Goal: Task Accomplishment & Management: Complete application form

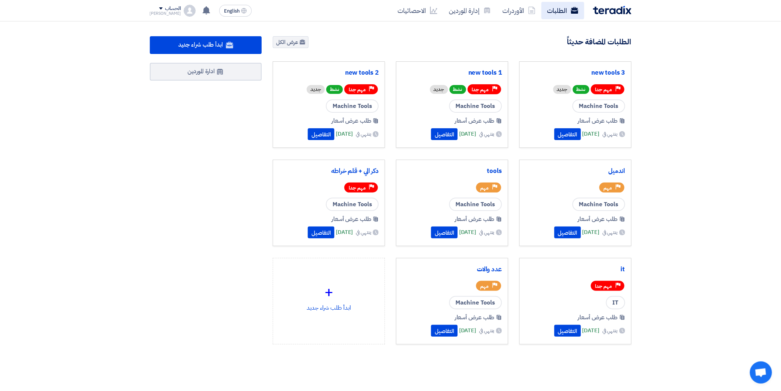
click at [575, 11] on use at bounding box center [574, 10] width 7 height 7
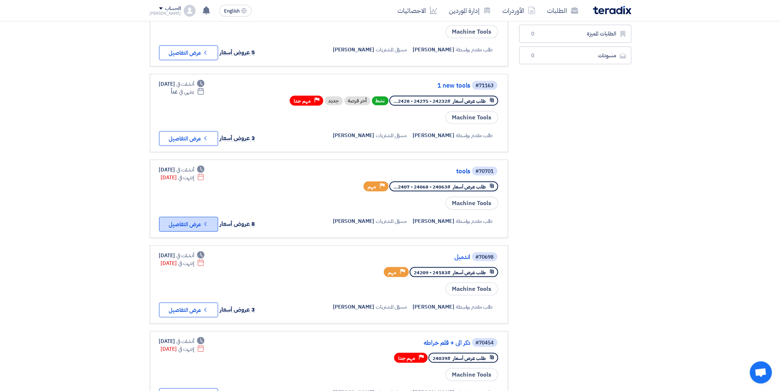
scroll to position [205, 0]
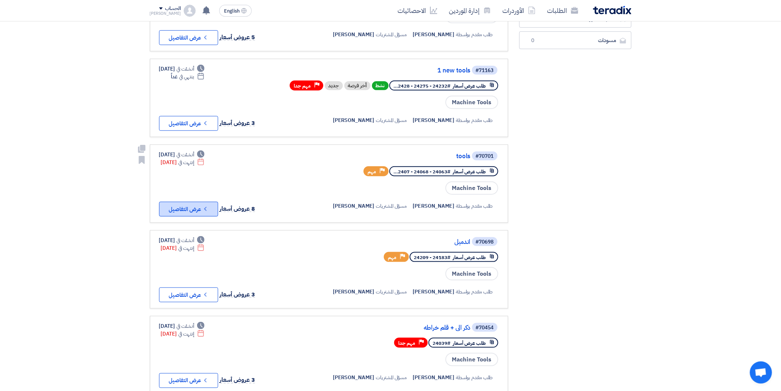
click at [203, 206] on button "Check details عرض التفاصيل" at bounding box center [188, 209] width 59 height 15
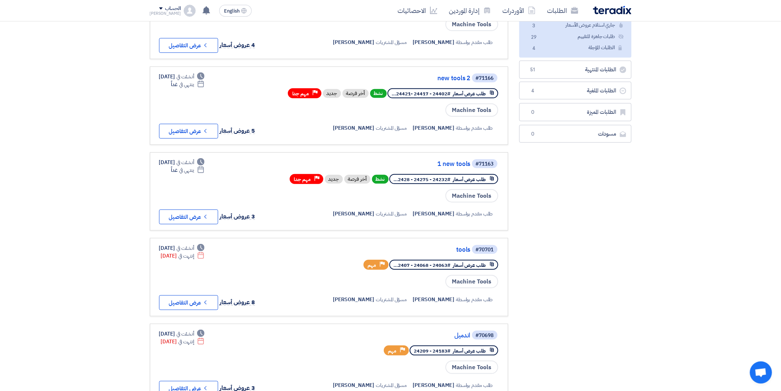
scroll to position [123, 0]
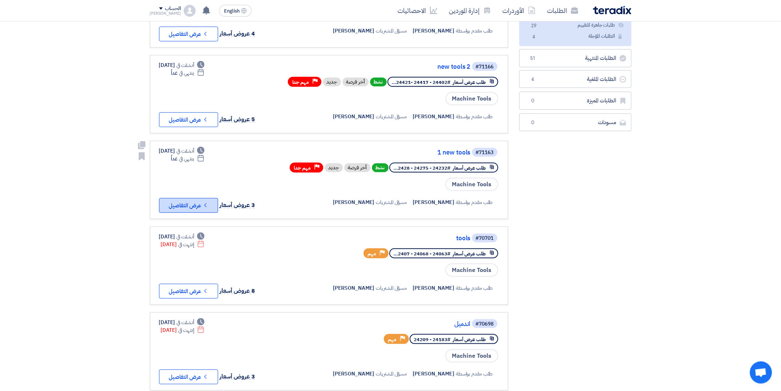
click at [208, 202] on icon "Check details" at bounding box center [205, 205] width 7 height 7
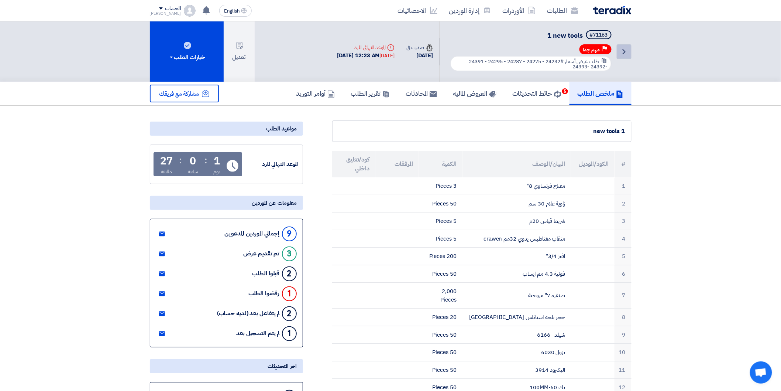
click at [622, 47] on icon "Back" at bounding box center [624, 51] width 9 height 9
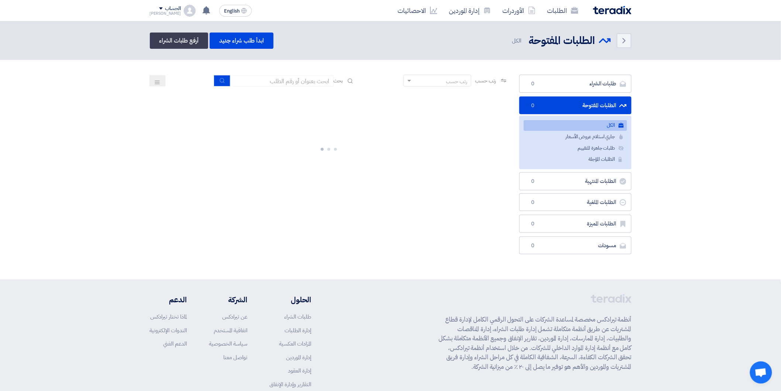
click at [563, 125] on link "الكل الكل" at bounding box center [575, 125] width 103 height 11
click at [262, 104] on div at bounding box center [329, 147] width 358 height 111
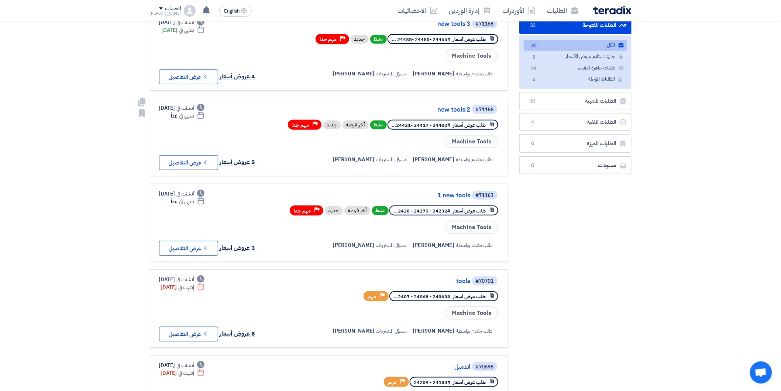
scroll to position [82, 0]
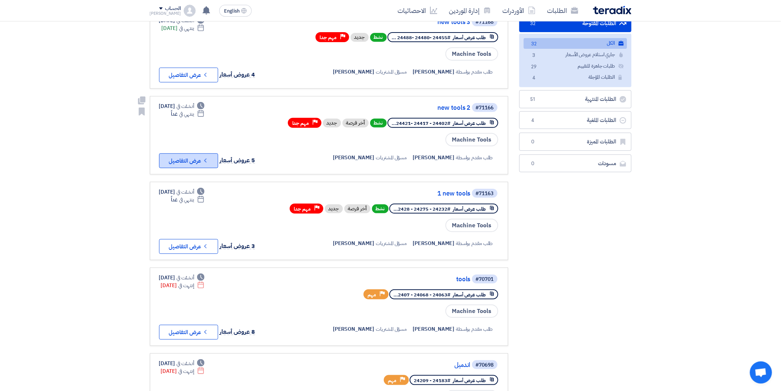
click at [215, 154] on button "Check details عرض التفاصيل" at bounding box center [188, 160] width 59 height 15
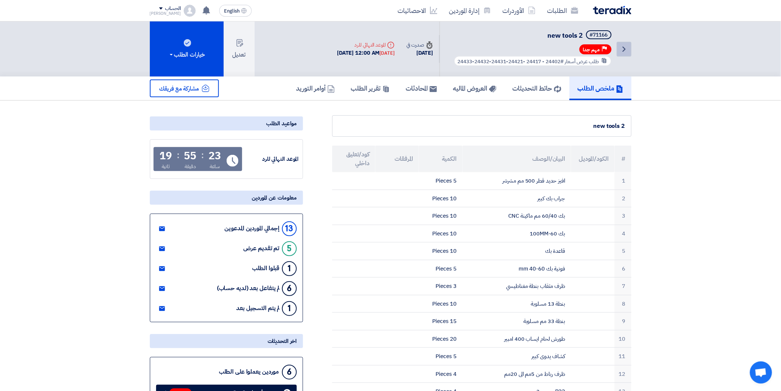
click at [627, 47] on icon "Back" at bounding box center [624, 49] width 9 height 9
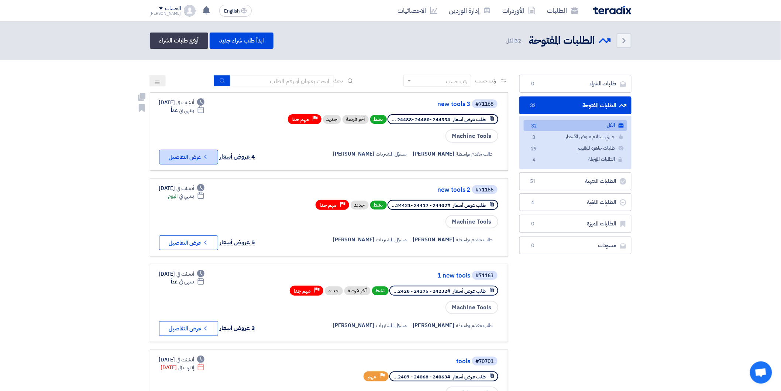
click at [200, 153] on button "Check details عرض التفاصيل" at bounding box center [188, 156] width 59 height 15
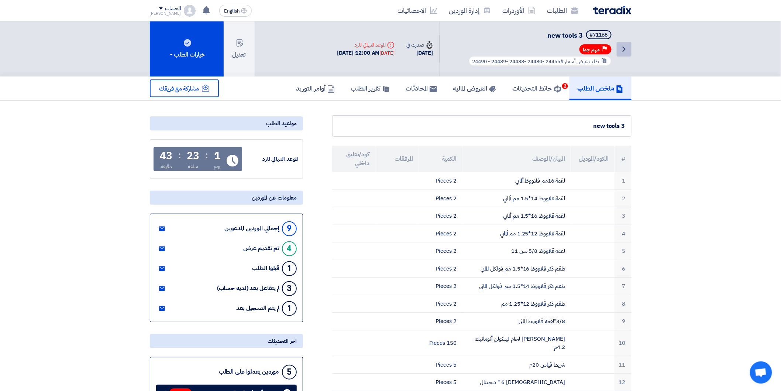
click at [627, 50] on icon "Back" at bounding box center [624, 49] width 9 height 9
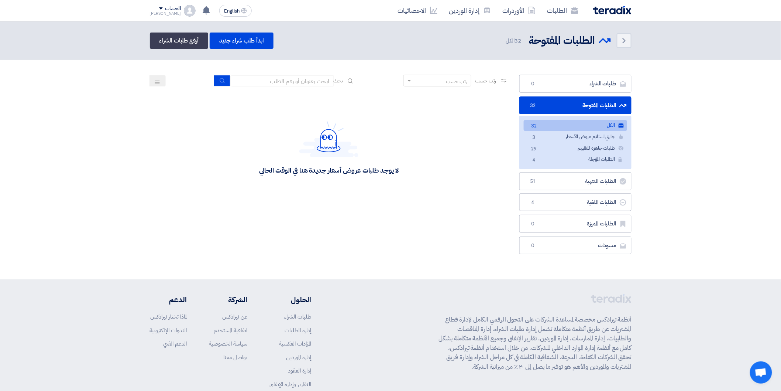
click at [592, 126] on link "الكل الكل 32" at bounding box center [575, 125] width 103 height 11
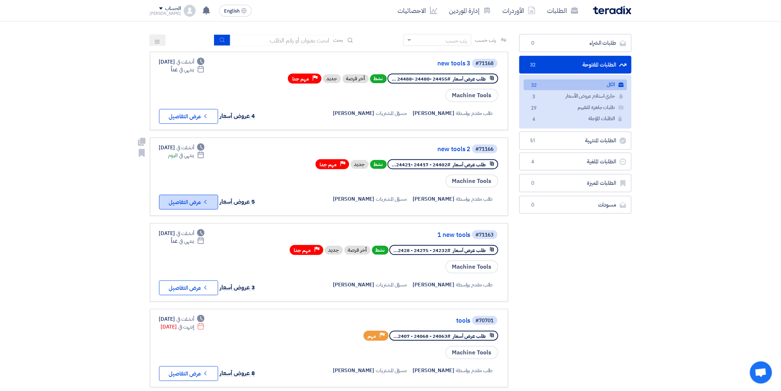
scroll to position [41, 0]
click at [207, 283] on icon "Check details" at bounding box center [205, 286] width 7 height 7
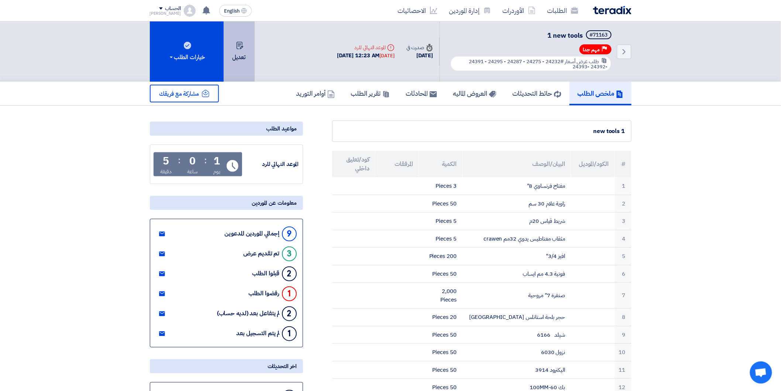
click at [247, 59] on button "تعديل" at bounding box center [239, 51] width 31 height 60
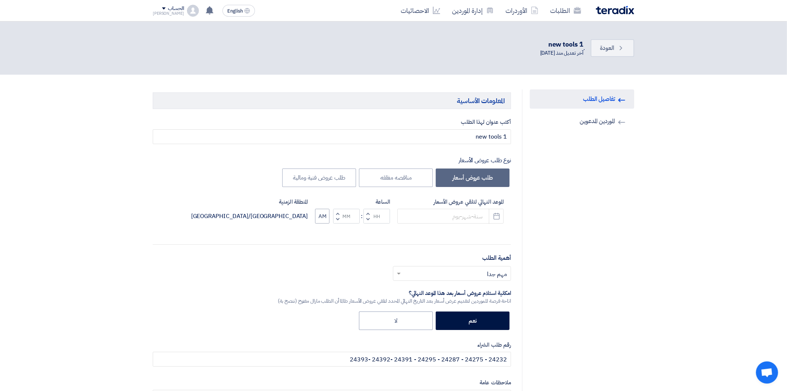
type input "[DATE]"
type input "12"
type input "23"
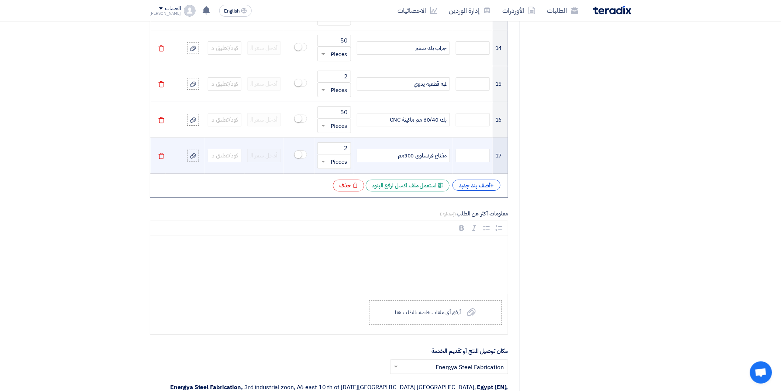
scroll to position [1066, 0]
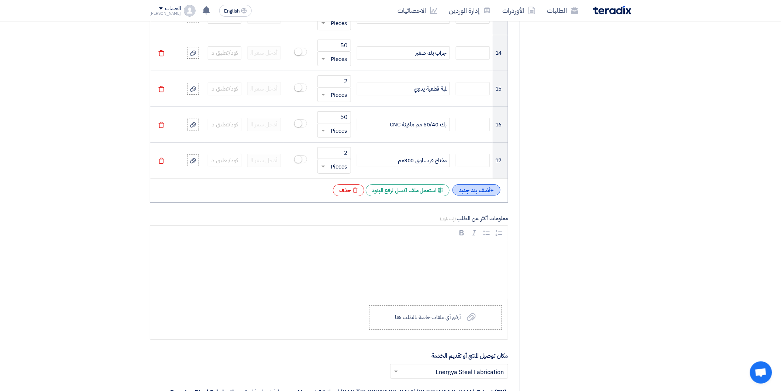
click at [478, 188] on div "+ أضف بند جديد" at bounding box center [477, 189] width 48 height 11
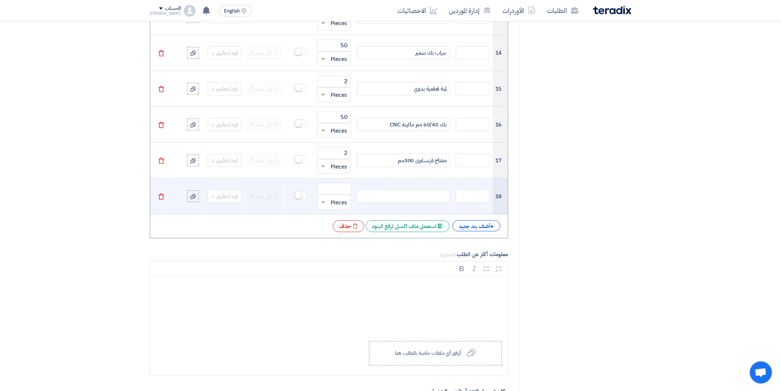
click at [403, 199] on div at bounding box center [403, 195] width 93 height 13
click at [404, 199] on div at bounding box center [403, 195] width 93 height 13
paste div
click at [333, 189] on input "number" at bounding box center [334, 189] width 34 height 12
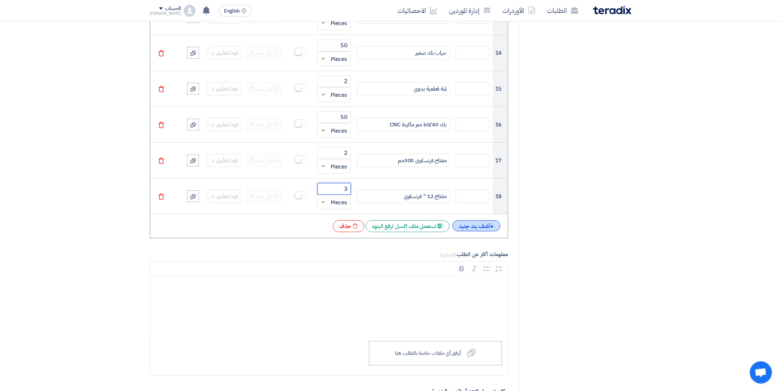
type input "3"
click at [475, 226] on div "+ أضف بند جديد" at bounding box center [477, 225] width 48 height 11
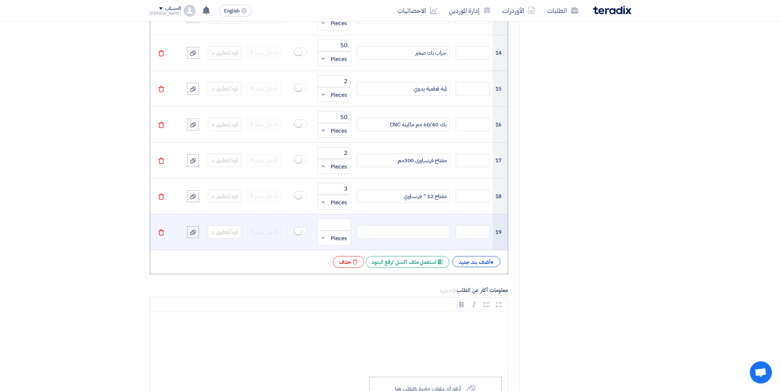
click at [428, 231] on div at bounding box center [403, 231] width 93 height 13
paste div
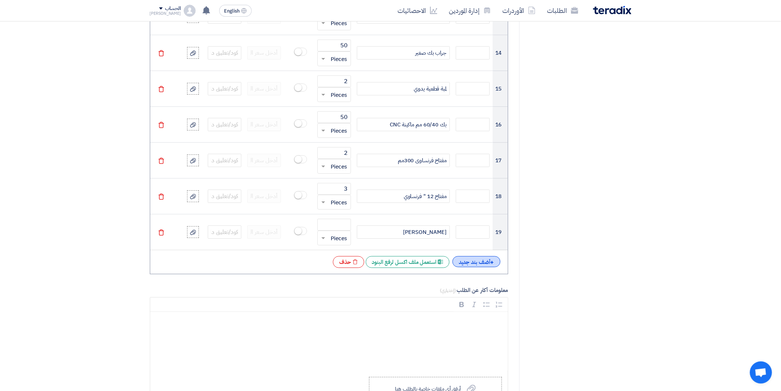
click at [476, 257] on div "+ أضف بند جديد" at bounding box center [477, 261] width 48 height 11
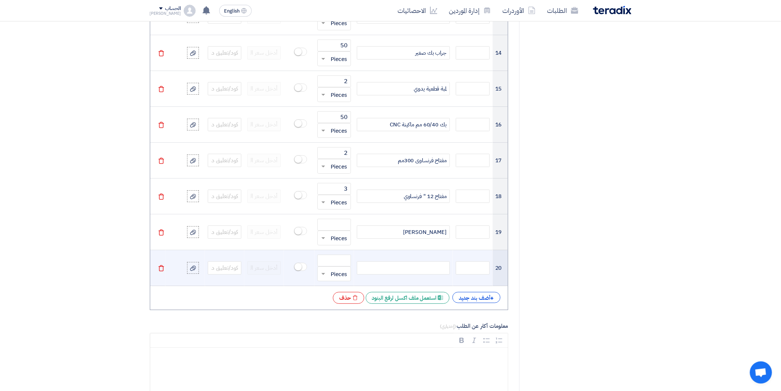
click at [435, 268] on div at bounding box center [403, 267] width 93 height 13
paste div
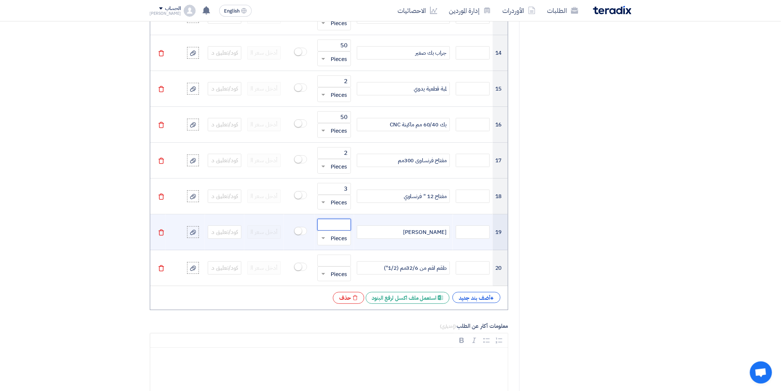
click at [344, 224] on input "number" at bounding box center [334, 225] width 34 height 12
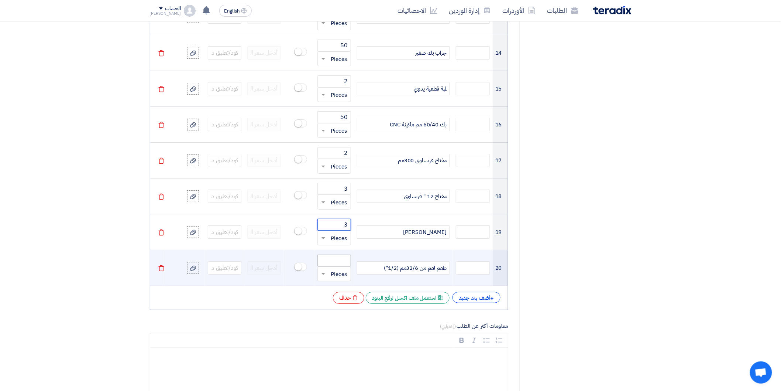
type input "3"
click at [337, 259] on input "number" at bounding box center [334, 260] width 34 height 12
type input "3"
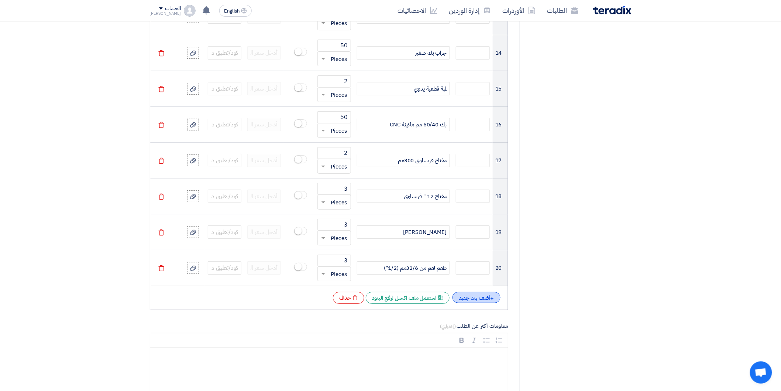
click at [469, 299] on div "+ أضف بند جديد" at bounding box center [477, 297] width 48 height 11
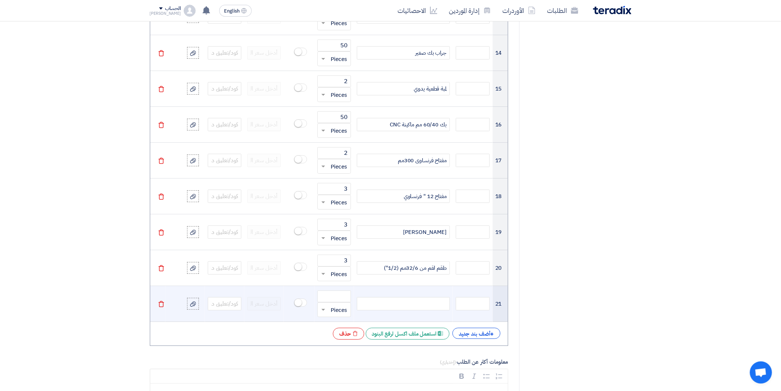
click at [423, 304] on div at bounding box center [403, 303] width 93 height 13
paste div
click at [341, 297] on input "number" at bounding box center [334, 296] width 34 height 12
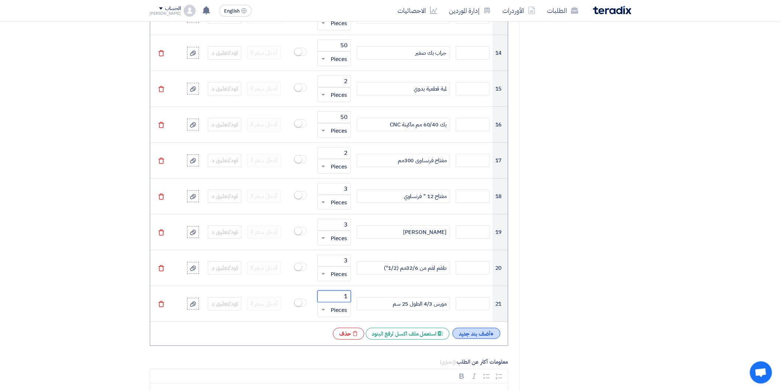
type input "1"
click at [478, 331] on div "+ أضف بند جديد" at bounding box center [477, 332] width 48 height 11
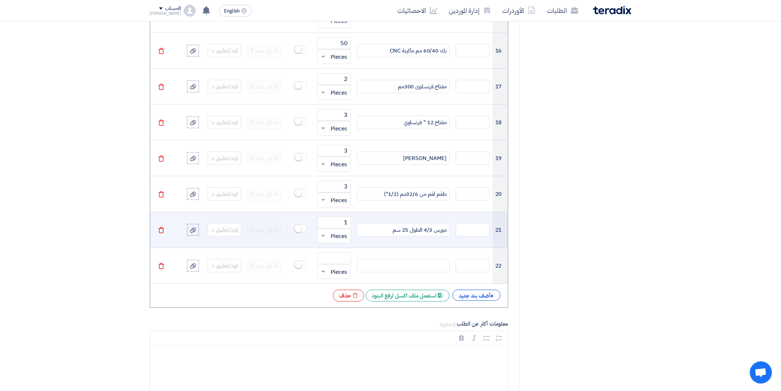
scroll to position [1148, 0]
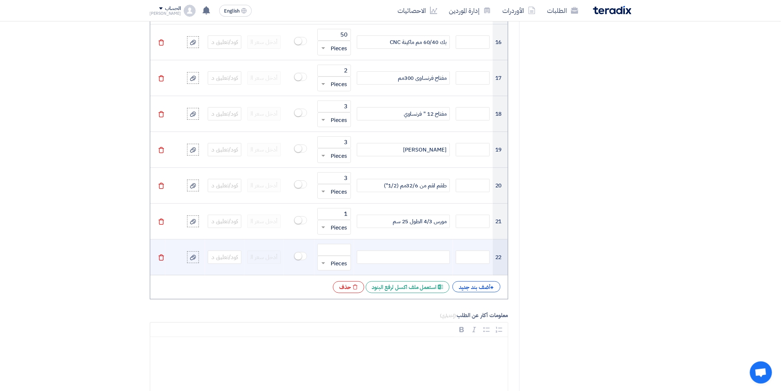
click at [431, 255] on div at bounding box center [403, 256] width 93 height 13
paste div
click at [336, 250] on input "number" at bounding box center [334, 250] width 34 height 12
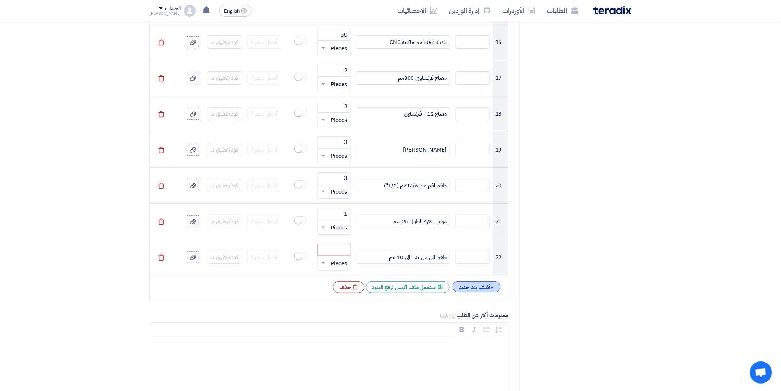
click at [478, 286] on div "+ أضف بند جديد" at bounding box center [477, 286] width 48 height 11
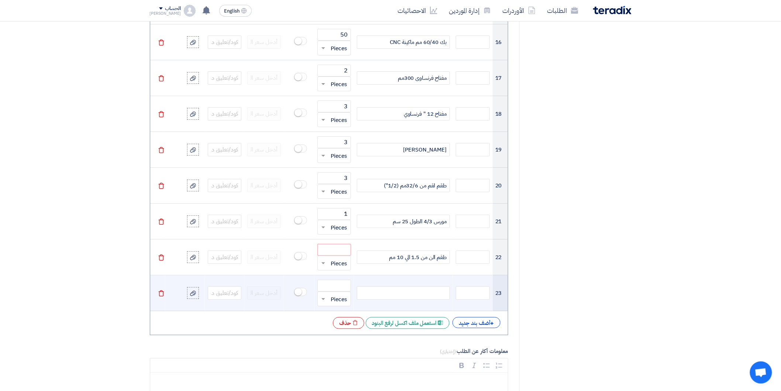
click at [432, 293] on div at bounding box center [403, 292] width 93 height 13
paste div
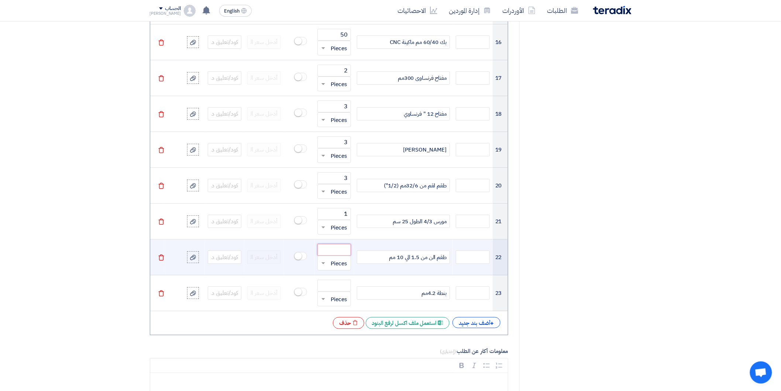
click at [336, 251] on input "number" at bounding box center [334, 250] width 34 height 12
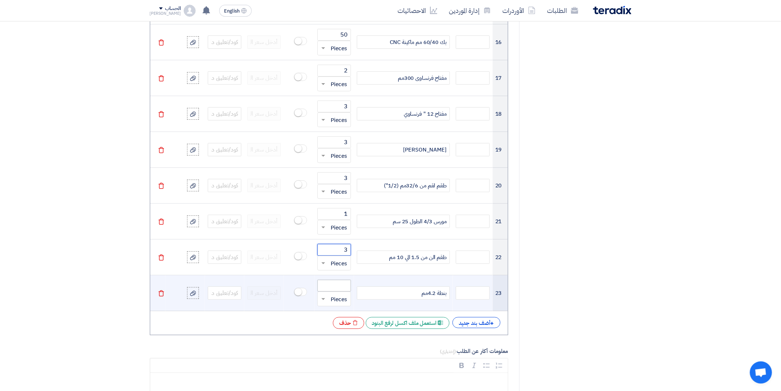
type input "3"
click at [336, 287] on input "number" at bounding box center [334, 285] width 34 height 12
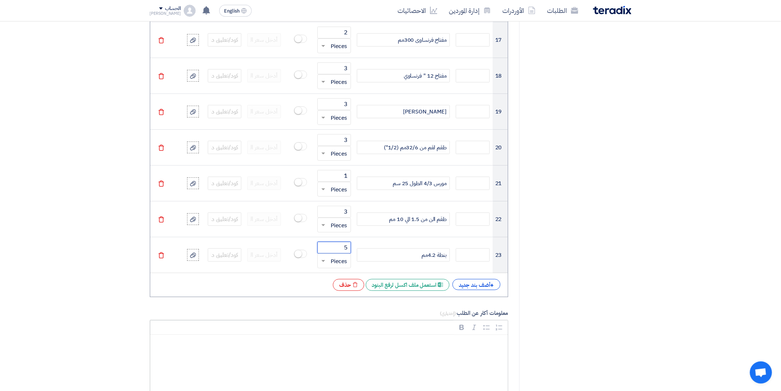
scroll to position [1230, 0]
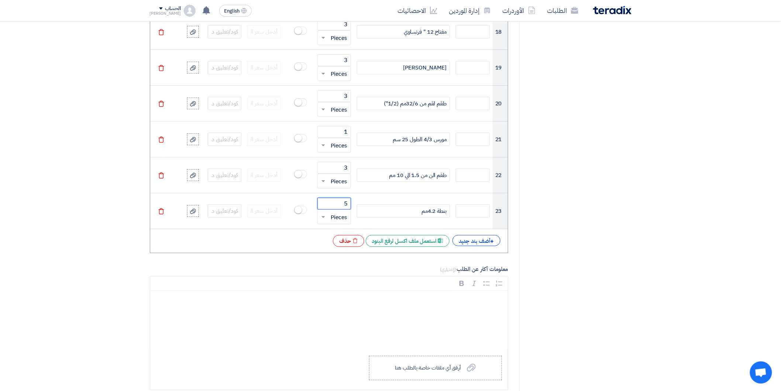
type input "5"
click at [477, 239] on div "+ أضف بند جديد" at bounding box center [477, 240] width 48 height 11
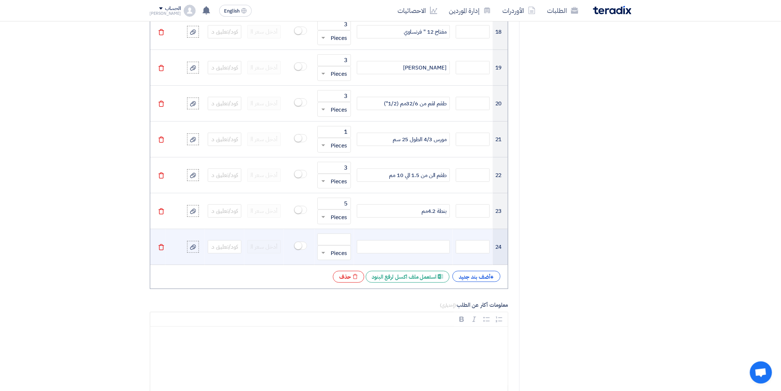
click at [422, 245] on div at bounding box center [403, 246] width 93 height 13
paste div
click at [336, 241] on input "number" at bounding box center [334, 239] width 34 height 12
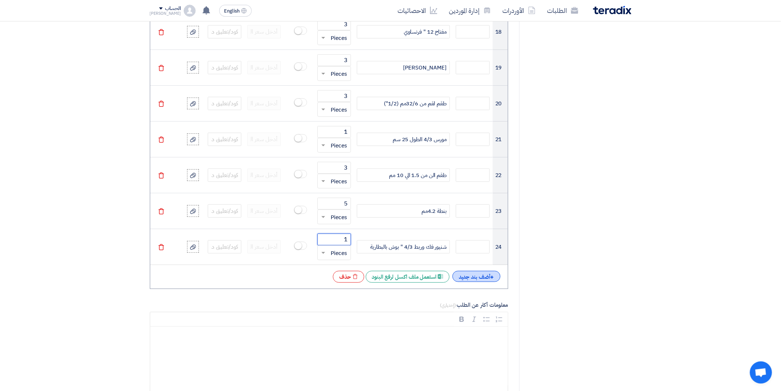
type input "1"
click at [472, 274] on div "+ أضف بند جديد" at bounding box center [477, 276] width 48 height 11
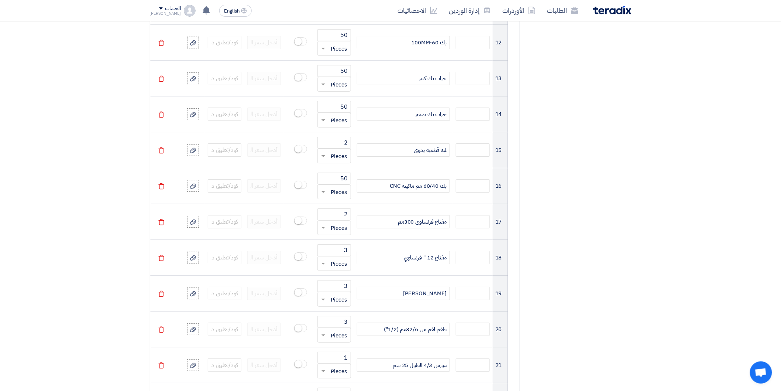
scroll to position [1025, 0]
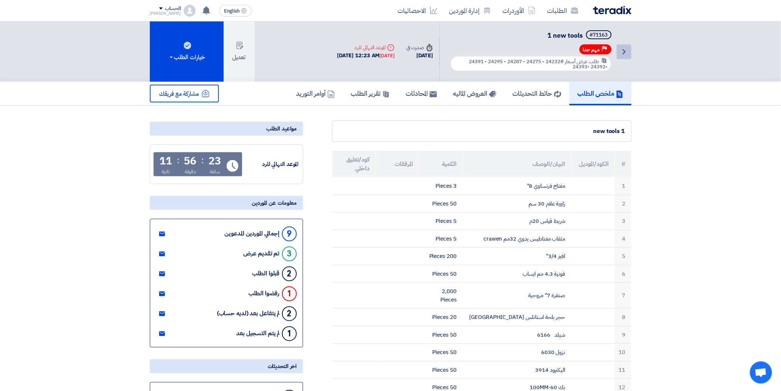
click at [630, 46] on link "Back" at bounding box center [624, 51] width 15 height 15
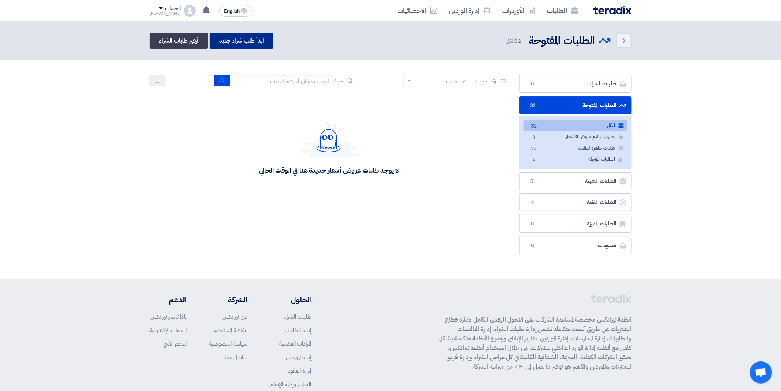
click at [244, 44] on link "ابدأ طلب شراء جديد" at bounding box center [242, 40] width 64 height 16
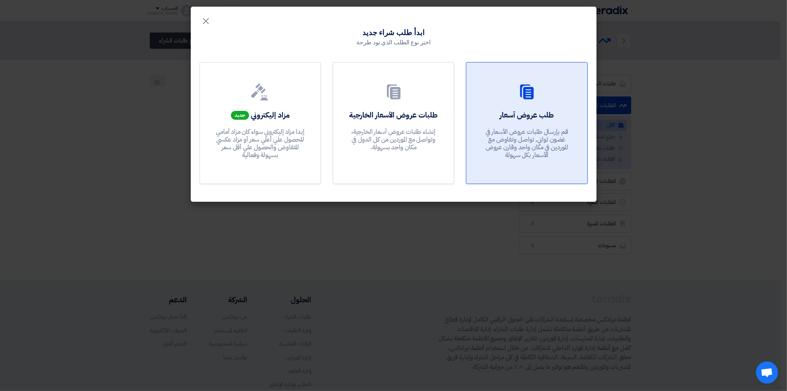
click at [551, 111] on h2 "طلب عروض أسعار" at bounding box center [527, 115] width 54 height 10
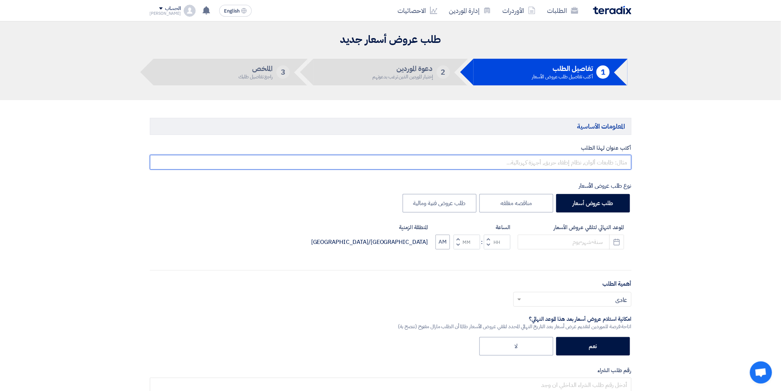
click at [594, 159] on input "text" at bounding box center [391, 162] width 482 height 15
type input "n"
type input "o"
type input "tools [PERSON_NAME]"
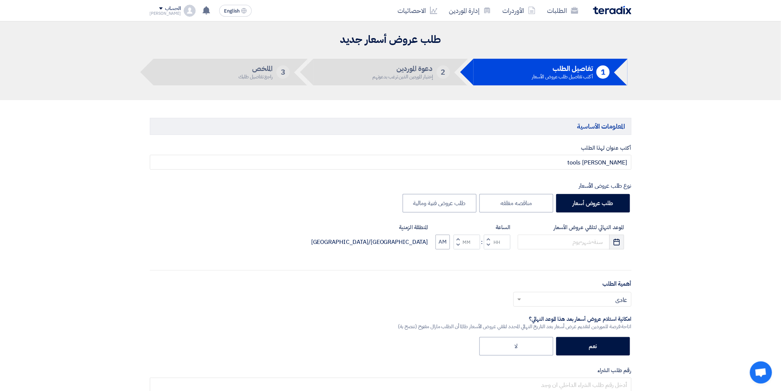
click at [615, 247] on button "Pick a date" at bounding box center [616, 241] width 15 height 15
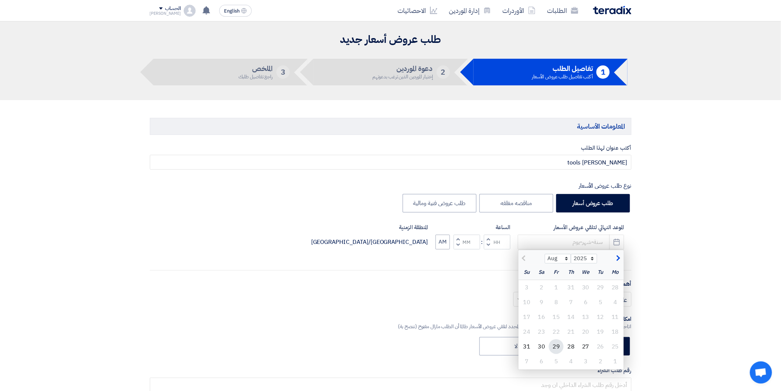
click at [559, 346] on div "29" at bounding box center [556, 346] width 15 height 15
type input "[DATE]"
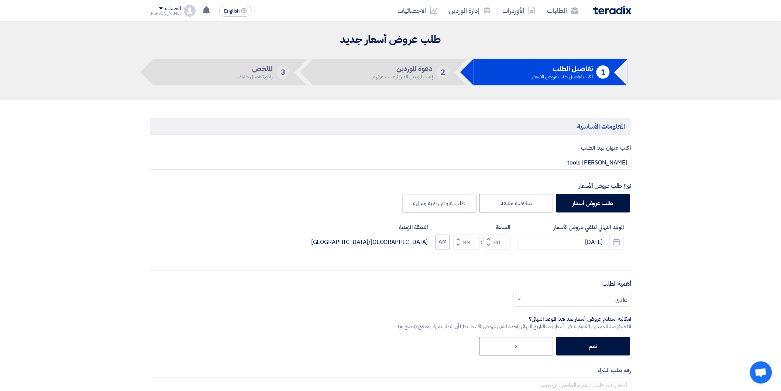
click at [487, 238] on span "button" at bounding box center [488, 239] width 3 height 6
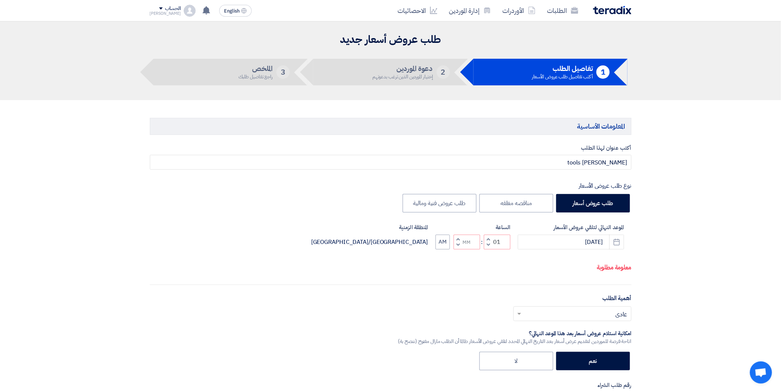
click at [487, 243] on span "button" at bounding box center [488, 245] width 3 height 6
click at [487, 239] on span "button" at bounding box center [488, 239] width 3 height 6
click at [486, 242] on button "Decrement hours" at bounding box center [488, 244] width 9 height 9
click at [487, 239] on span "button" at bounding box center [488, 239] width 3 height 6
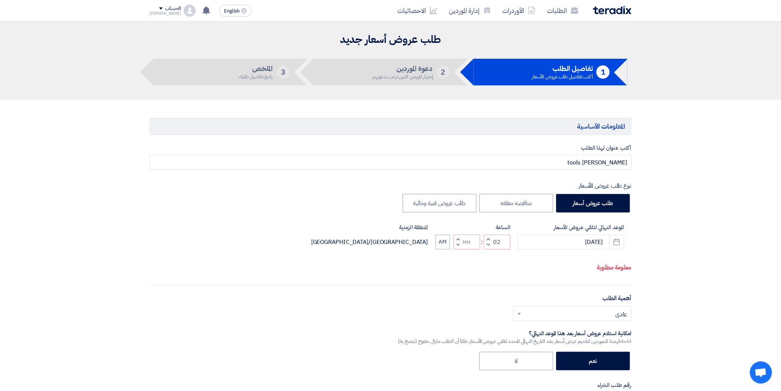
click at [487, 239] on span "button" at bounding box center [488, 239] width 3 height 6
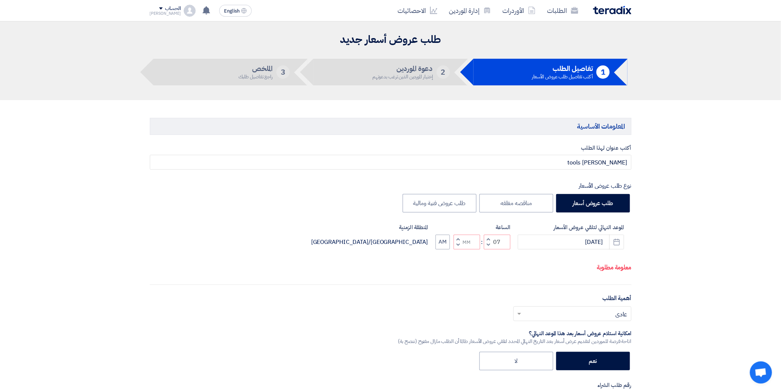
click at [487, 239] on span "button" at bounding box center [488, 239] width 3 height 6
click at [488, 240] on button "Decrement hours" at bounding box center [488, 244] width 9 height 9
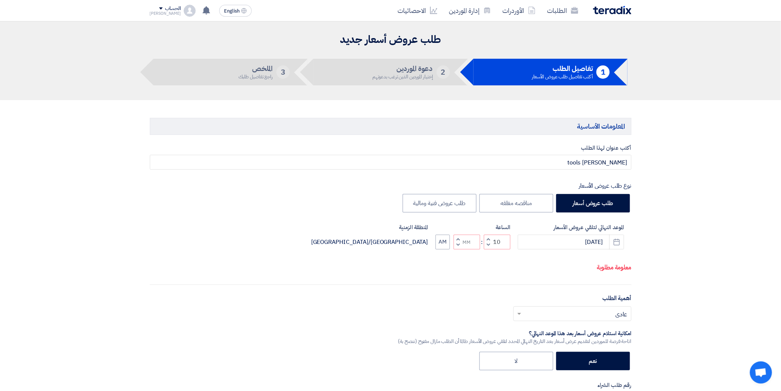
click at [488, 241] on button "Decrement hours" at bounding box center [488, 244] width 9 height 9
click at [486, 235] on button "Increment hours" at bounding box center [488, 238] width 9 height 9
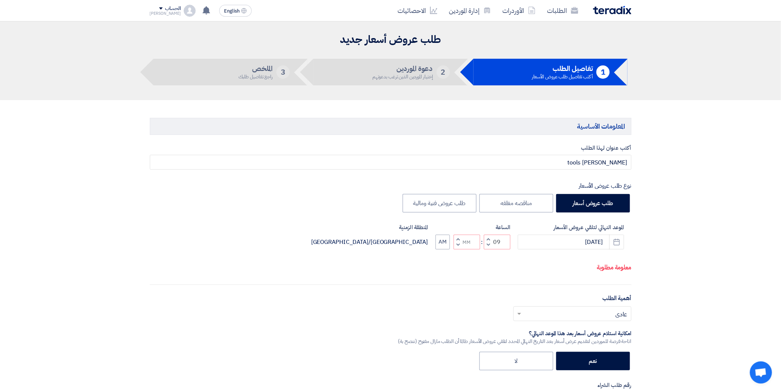
click at [486, 235] on button "Increment hours" at bounding box center [488, 238] width 9 height 9
click at [488, 235] on button "Increment hours" at bounding box center [488, 238] width 9 height 9
type input "12"
click at [462, 238] on button "Increment minutes" at bounding box center [458, 238] width 9 height 9
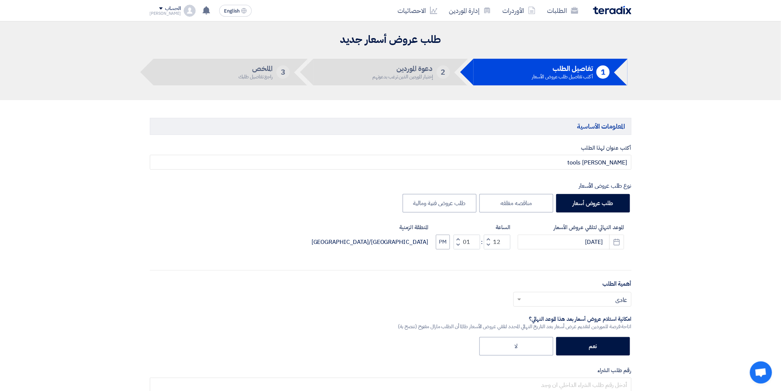
click at [459, 244] on button "Decrement minutes" at bounding box center [458, 244] width 9 height 9
type input "00"
click at [445, 245] on button "PM" at bounding box center [443, 241] width 14 height 15
click at [520, 298] on span at bounding box center [519, 299] width 4 height 3
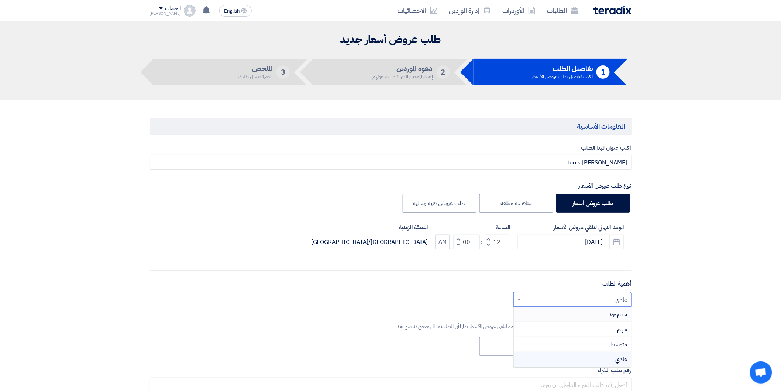
click at [606, 314] on div "مهم جدا" at bounding box center [572, 313] width 117 height 15
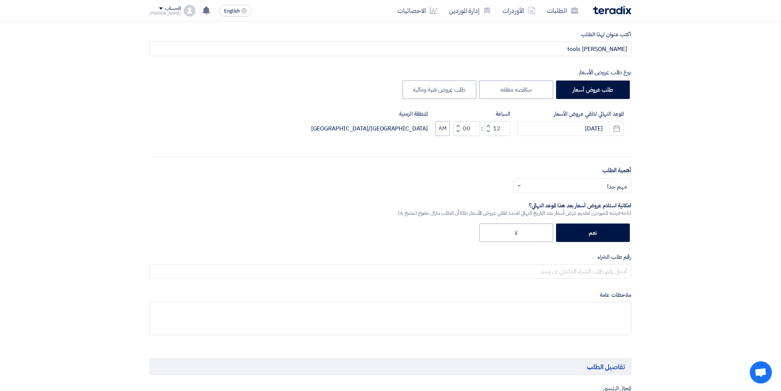
scroll to position [123, 0]
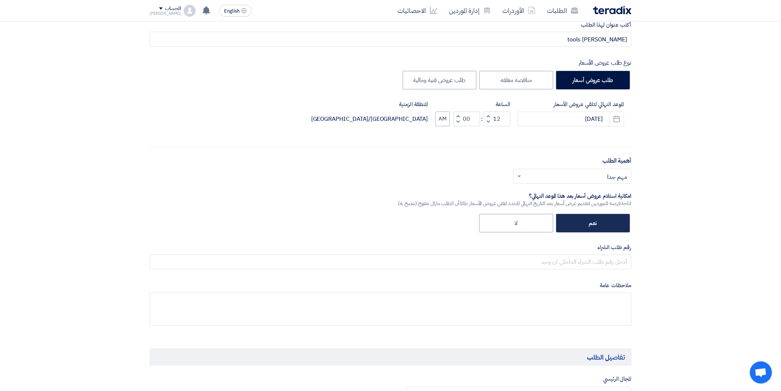
click at [591, 223] on label "نعم" at bounding box center [593, 223] width 74 height 18
click at [592, 223] on input "نعم" at bounding box center [594, 222] width 5 height 5
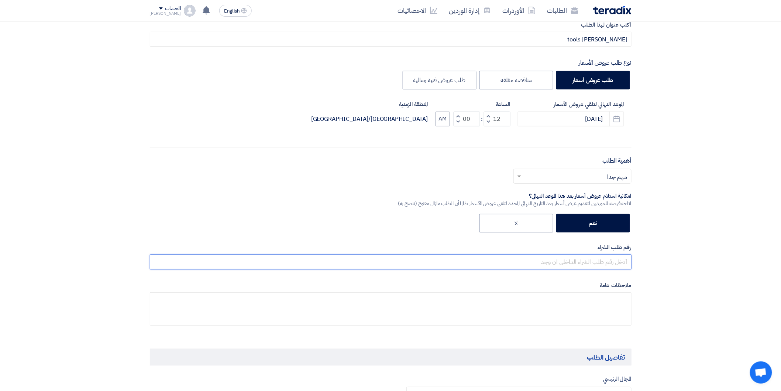
click at [592, 262] on input "text" at bounding box center [391, 261] width 482 height 15
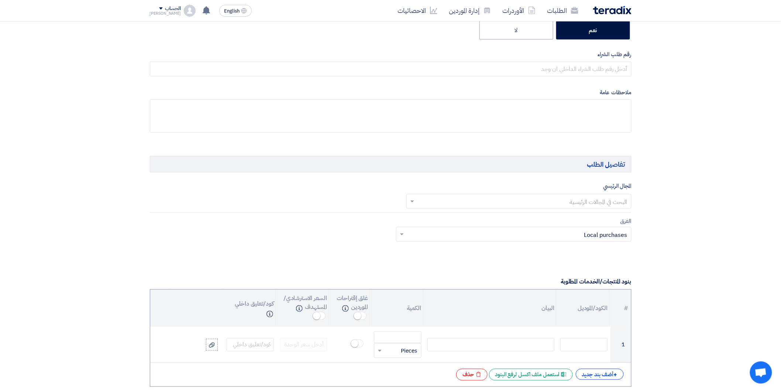
scroll to position [328, 0]
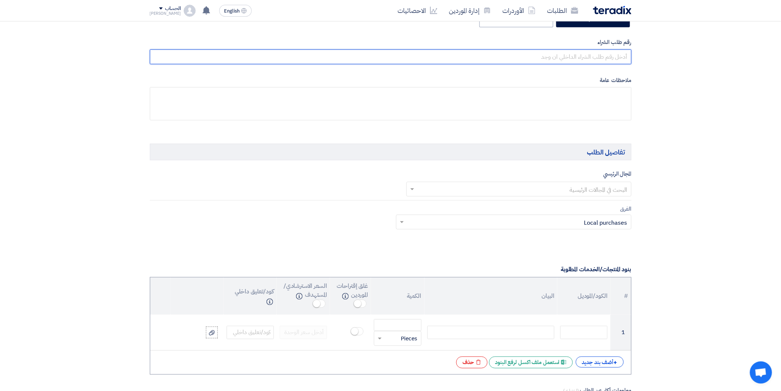
click at [601, 54] on input "text" at bounding box center [391, 56] width 482 height 15
paste input "مفتاح 12 " فرنساوي"
type input "م"
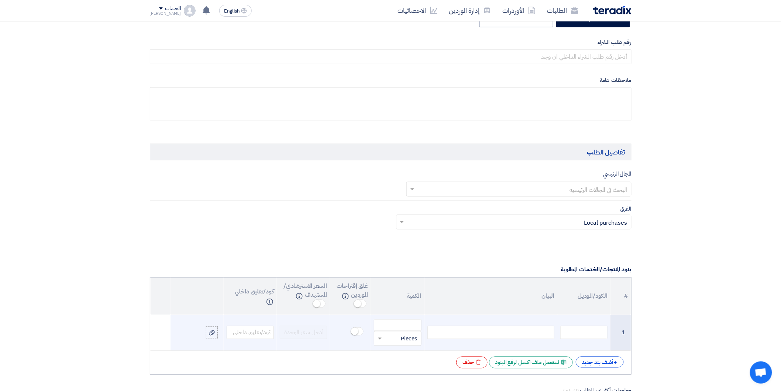
click at [525, 331] on div at bounding box center [490, 332] width 127 height 13
paste div
click at [410, 321] on input "number" at bounding box center [397, 325] width 47 height 12
type input "1"
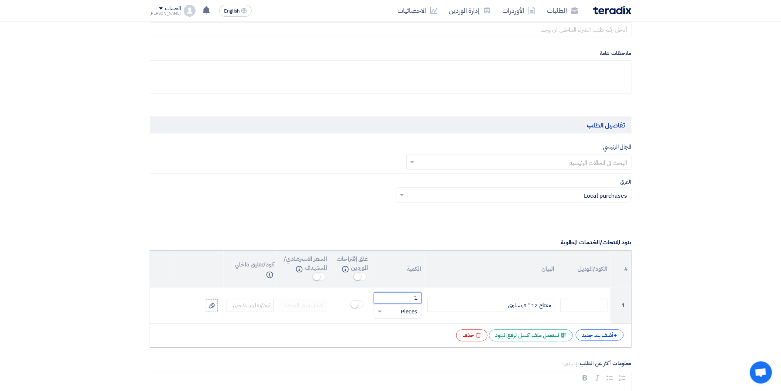
scroll to position [369, 0]
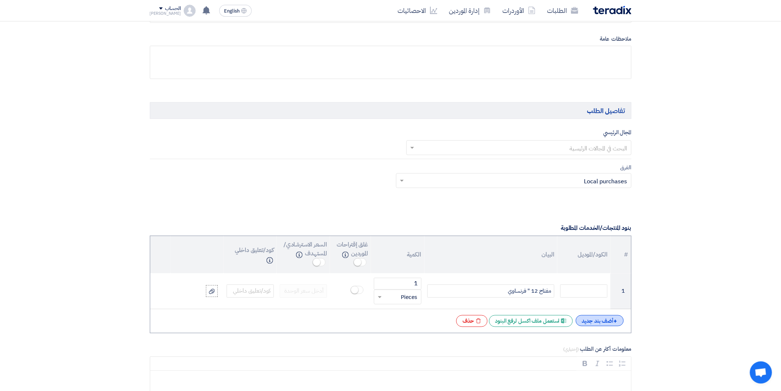
click at [587, 322] on div "+ أضف بند جديد" at bounding box center [600, 320] width 48 height 11
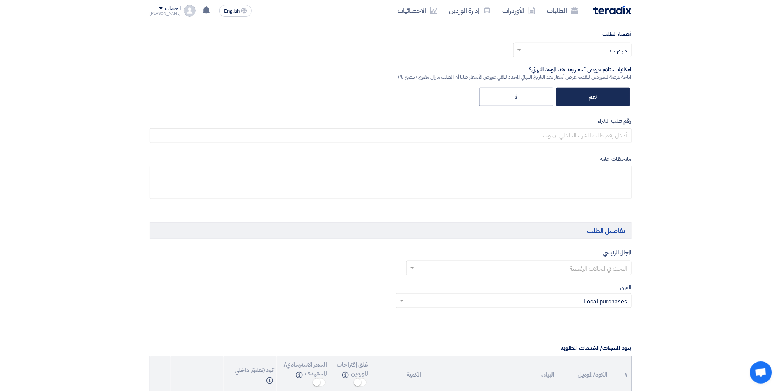
scroll to position [246, 0]
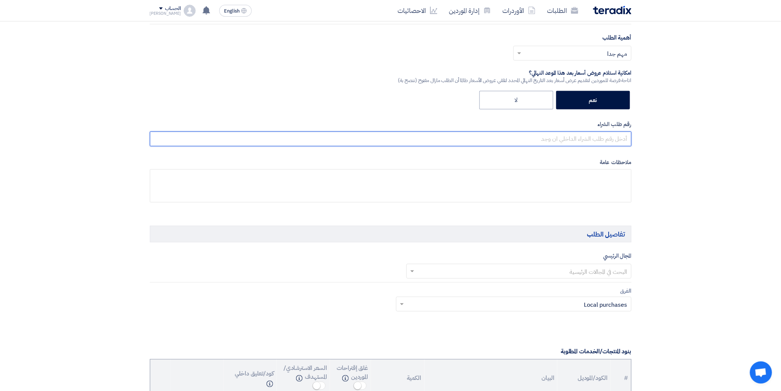
click at [597, 138] on input "text" at bounding box center [391, 138] width 482 height 15
paste input "23550"
type input "23550"
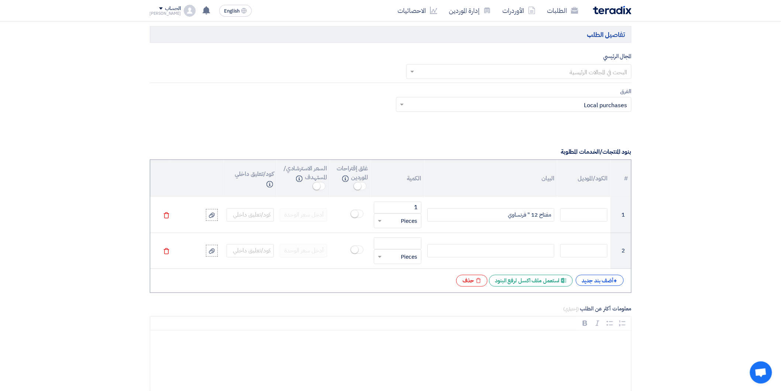
scroll to position [451, 0]
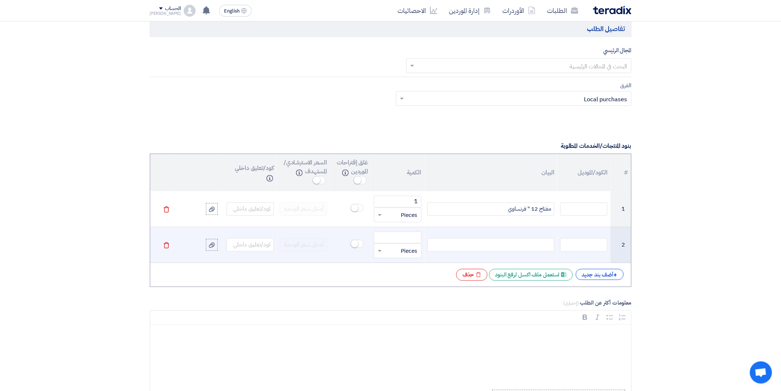
click at [534, 244] on div at bounding box center [490, 244] width 127 height 13
click at [533, 241] on div at bounding box center [490, 244] width 127 height 13
paste div
click at [401, 240] on input "number" at bounding box center [397, 237] width 47 height 12
click at [407, 237] on input "1" at bounding box center [397, 237] width 47 height 12
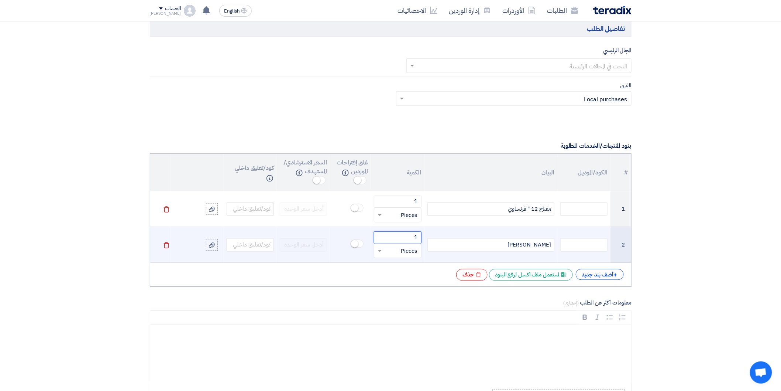
click at [407, 237] on input "1" at bounding box center [397, 237] width 47 height 12
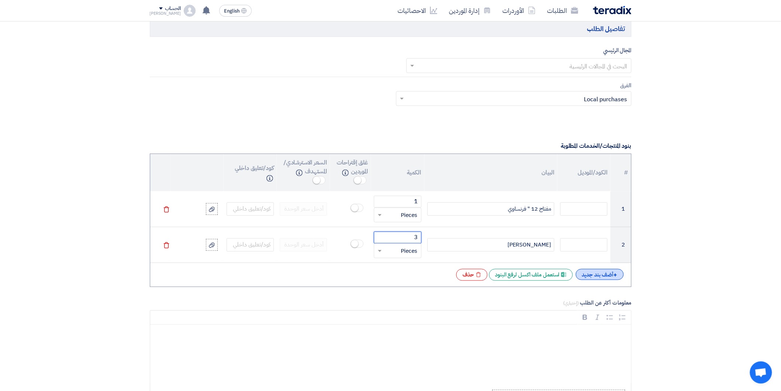
type input "3"
click at [591, 276] on div "+ أضف بند جديد" at bounding box center [600, 274] width 48 height 11
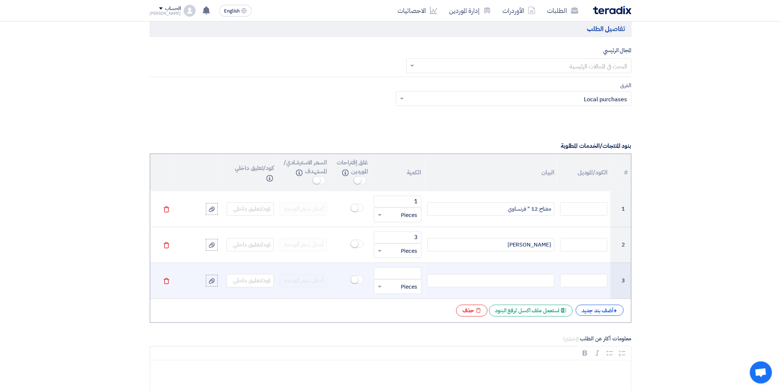
click at [543, 282] on div at bounding box center [490, 280] width 127 height 13
paste div
click at [408, 275] on input "number" at bounding box center [397, 273] width 47 height 12
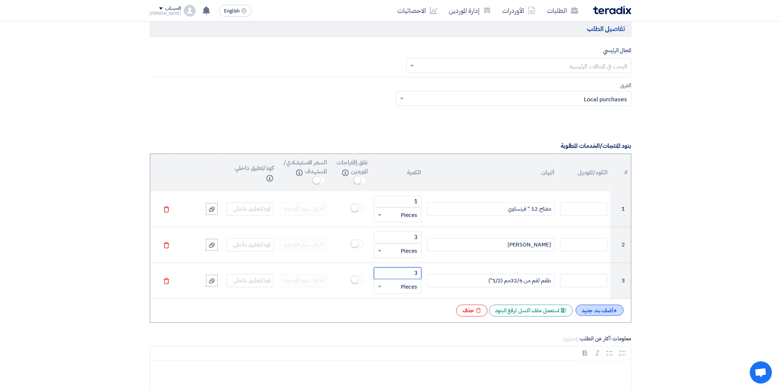
type input "3"
click at [591, 314] on div "+ أضف بند جديد" at bounding box center [600, 310] width 48 height 11
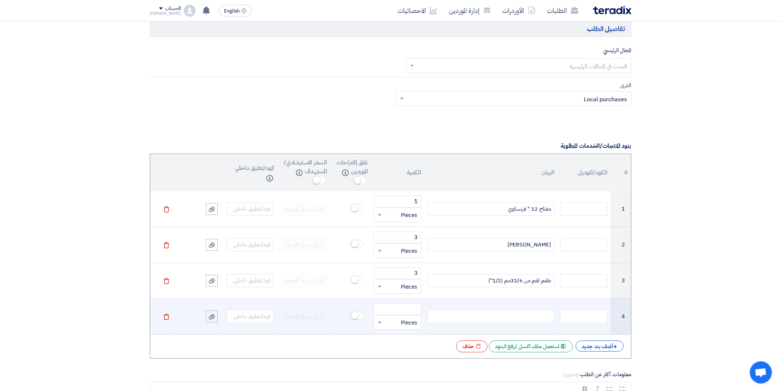
click at [544, 314] on div at bounding box center [490, 316] width 127 height 13
paste div
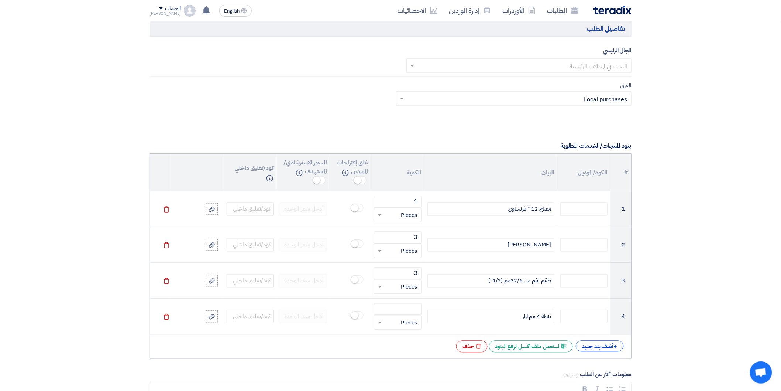
click at [572, 344] on div "+ أضف بند جديد Excel file استعمل ملف اكسل لرفع البنود Excel file حذف" at bounding box center [390, 346] width 469 height 12
click at [577, 344] on div "+ أضف بند جديد" at bounding box center [600, 345] width 48 height 11
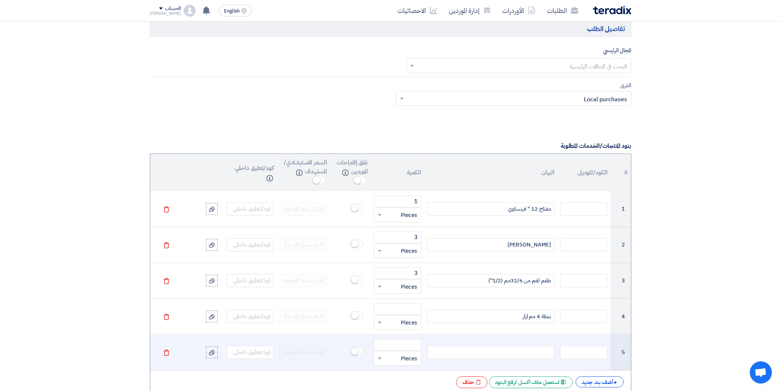
click at [529, 356] on div at bounding box center [490, 351] width 127 height 13
paste div
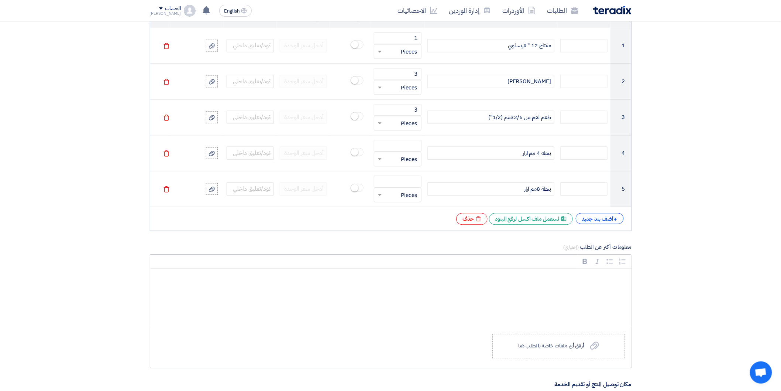
scroll to position [615, 0]
click at [588, 222] on div "+ أضف بند جديد" at bounding box center [600, 217] width 48 height 11
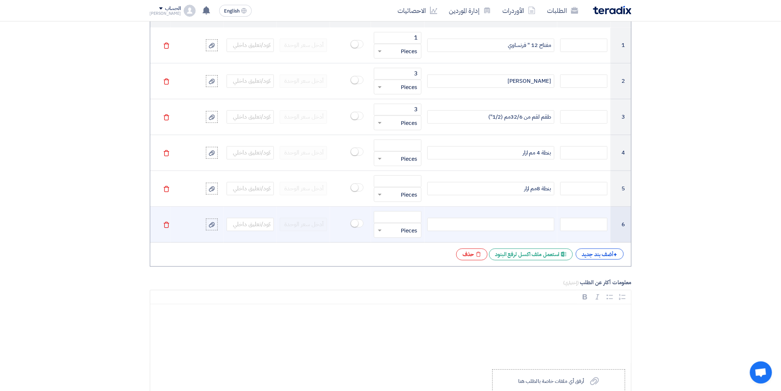
click at [525, 225] on div at bounding box center [490, 223] width 127 height 13
paste div
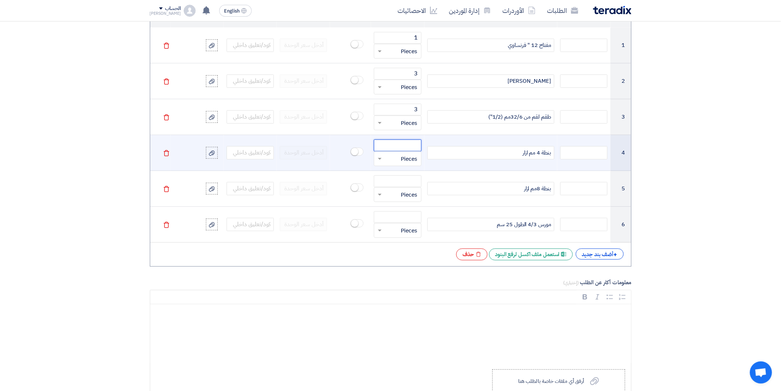
click at [408, 151] on input "number" at bounding box center [397, 145] width 47 height 12
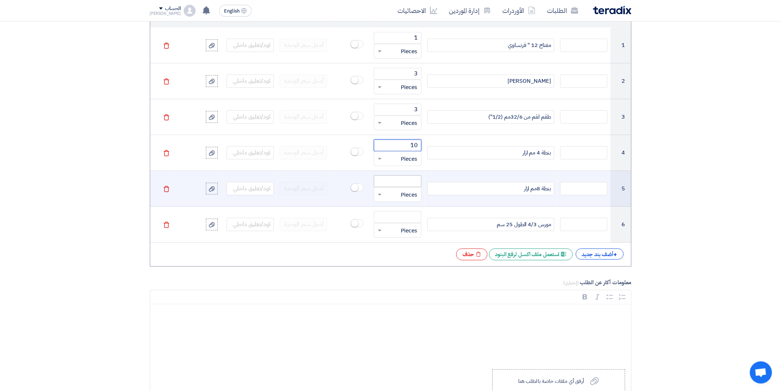
type input "10"
click at [405, 182] on input "number" at bounding box center [397, 181] width 47 height 12
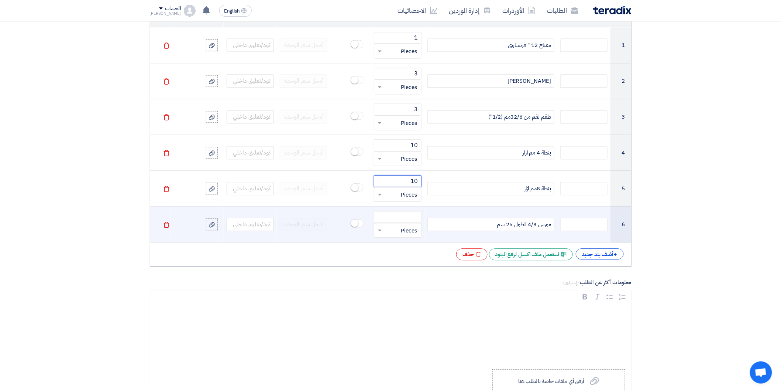
type input "10"
click at [410, 217] on input "number" at bounding box center [397, 217] width 47 height 12
type input "1"
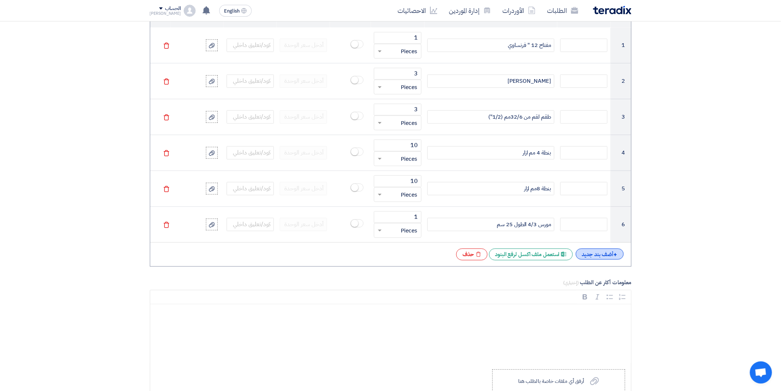
click at [604, 254] on div "+ أضف بند جديد" at bounding box center [600, 253] width 48 height 11
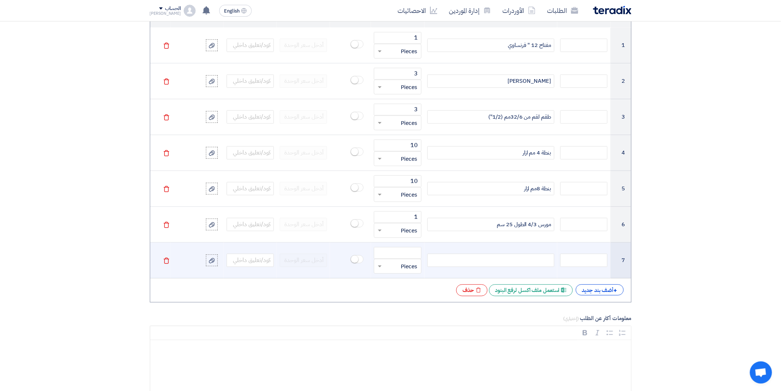
click at [510, 261] on div at bounding box center [490, 259] width 127 height 13
paste div
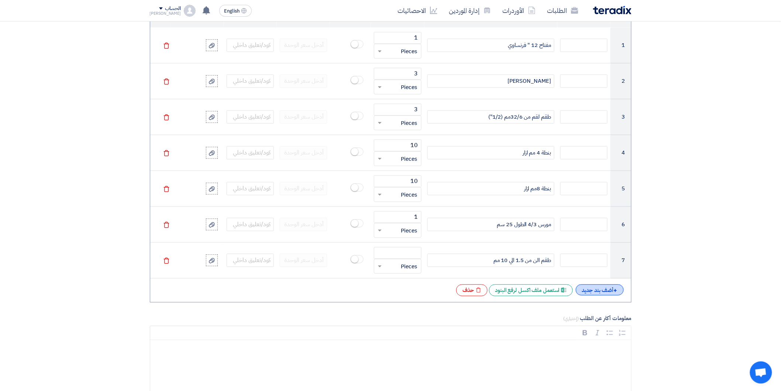
click at [601, 286] on div "+ أضف بند جديد" at bounding box center [600, 289] width 48 height 11
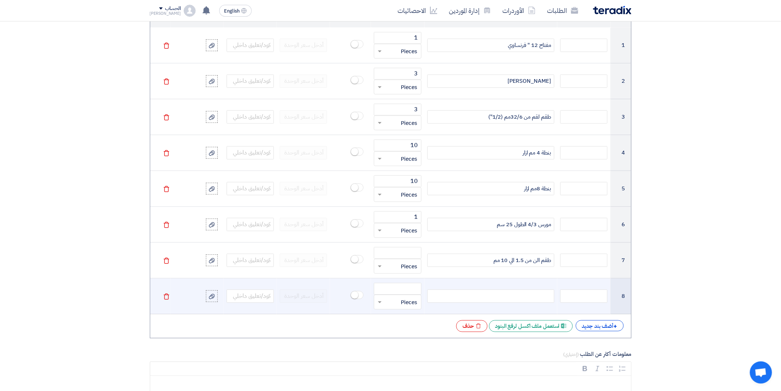
click at [535, 298] on div at bounding box center [490, 295] width 127 height 13
paste div
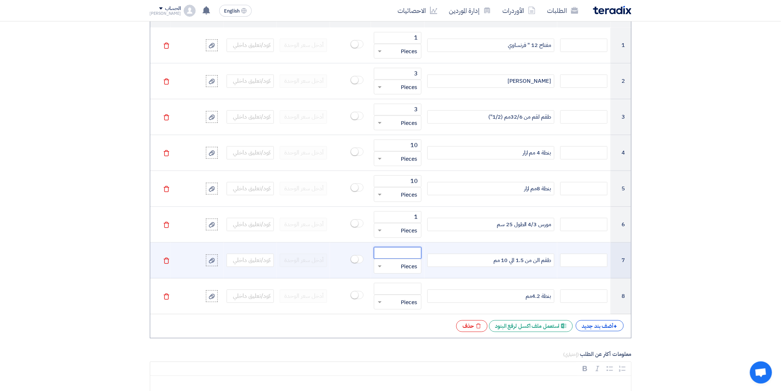
click at [403, 252] on input "number" at bounding box center [397, 253] width 47 height 12
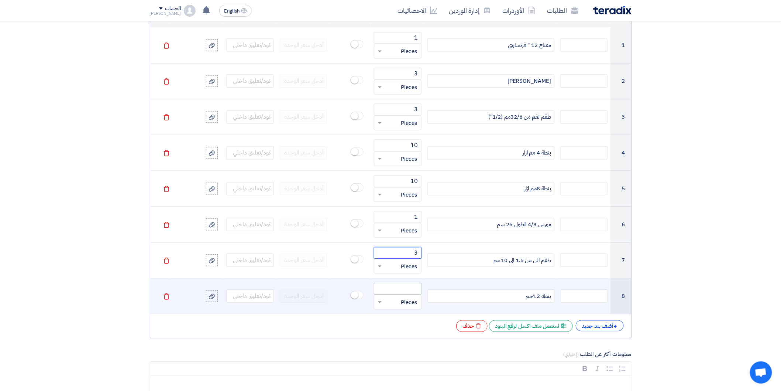
type input "3"
click at [404, 286] on input "number" at bounding box center [397, 288] width 47 height 12
type input "5"
click at [525, 300] on div "بنطة 4.2مم" at bounding box center [490, 295] width 127 height 13
click at [522, 299] on div "بنطة 4.2مم" at bounding box center [490, 295] width 127 height 13
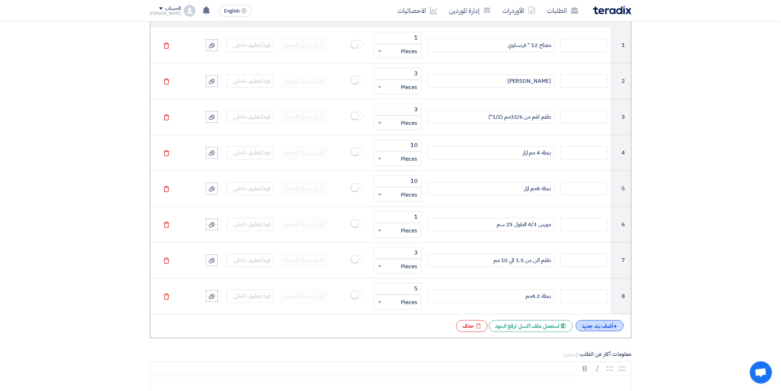
click at [595, 325] on div "+ أضف بند جديد" at bounding box center [600, 325] width 48 height 11
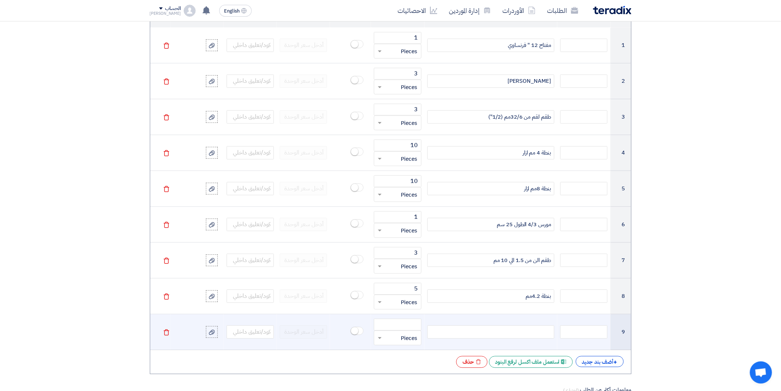
click at [544, 333] on div at bounding box center [490, 331] width 127 height 13
paste div
click at [396, 325] on input "number" at bounding box center [397, 324] width 47 height 12
click at [403, 323] on input "number" at bounding box center [397, 324] width 47 height 12
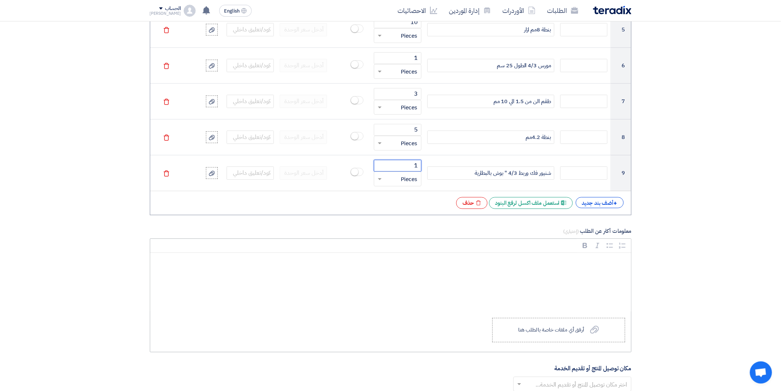
scroll to position [779, 0]
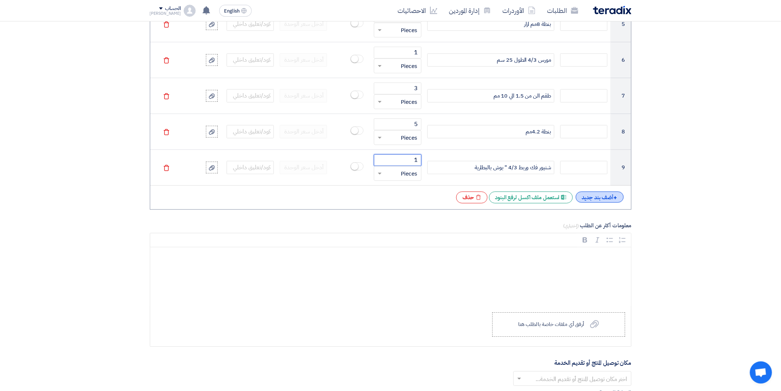
type input "1"
click at [580, 196] on div "+ أضف بند جديد" at bounding box center [600, 196] width 48 height 11
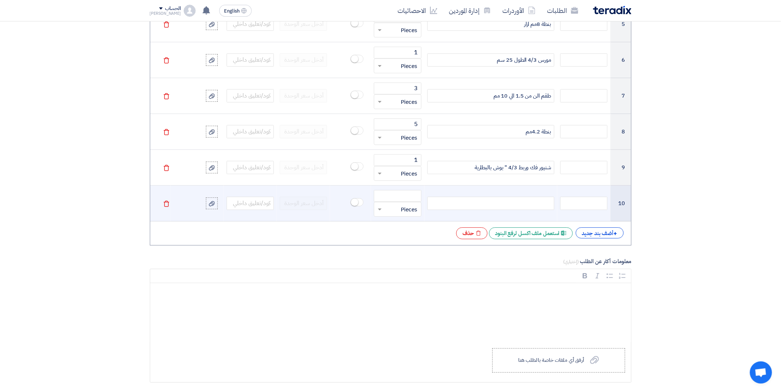
click at [536, 203] on div at bounding box center [490, 202] width 127 height 13
paste div
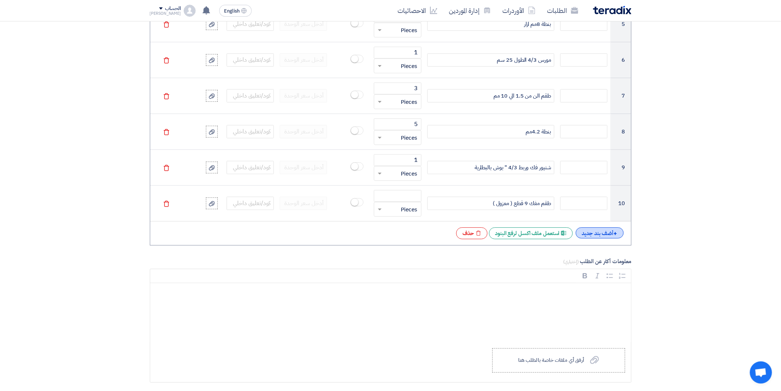
click at [606, 237] on div "+ أضف بند جديد" at bounding box center [600, 232] width 48 height 11
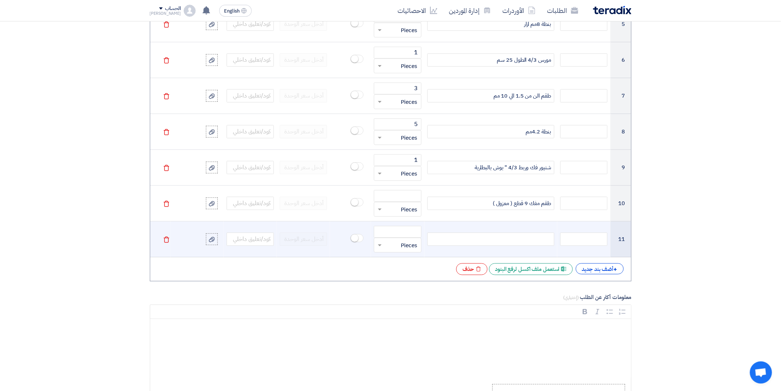
click at [532, 234] on div at bounding box center [490, 238] width 127 height 13
paste div
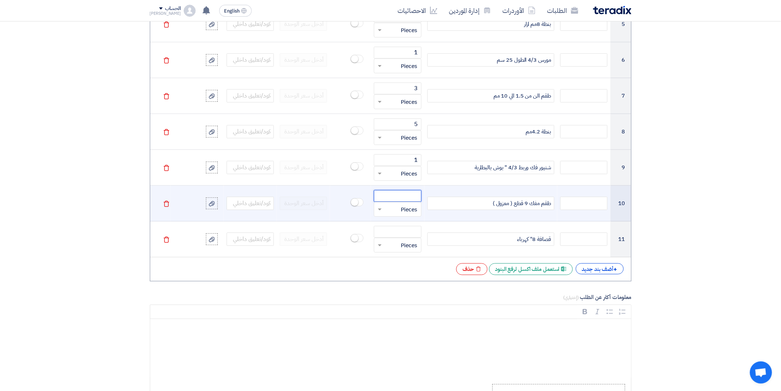
click at [411, 197] on input "number" at bounding box center [397, 196] width 47 height 12
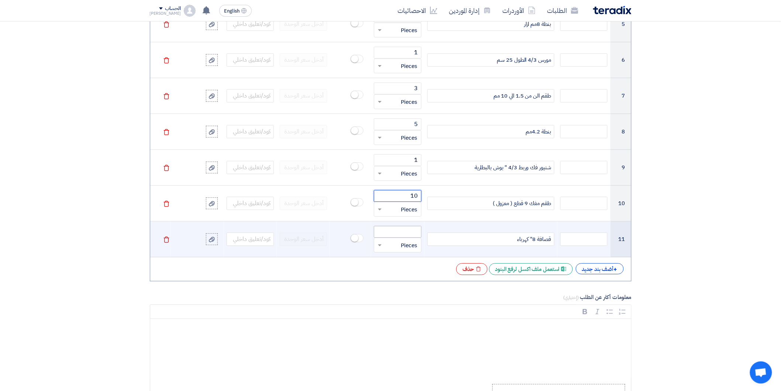
type input "10"
click at [415, 233] on input "number" at bounding box center [397, 232] width 47 height 12
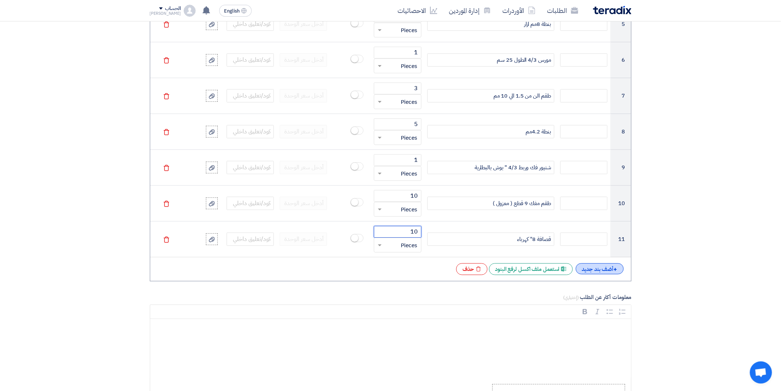
type input "10"
click at [591, 274] on div "+ أضف بند جديد" at bounding box center [600, 268] width 48 height 11
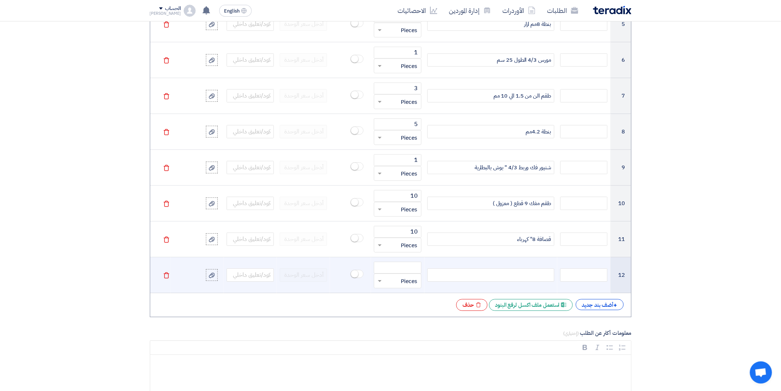
click at [533, 279] on div at bounding box center [490, 274] width 127 height 13
paste div
click at [418, 267] on input "number" at bounding box center [397, 267] width 47 height 12
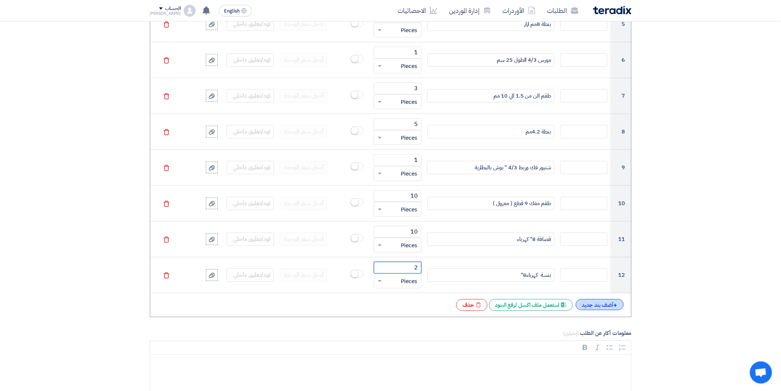
type input "2"
click at [610, 307] on div "+ أضف بند جديد" at bounding box center [600, 304] width 48 height 11
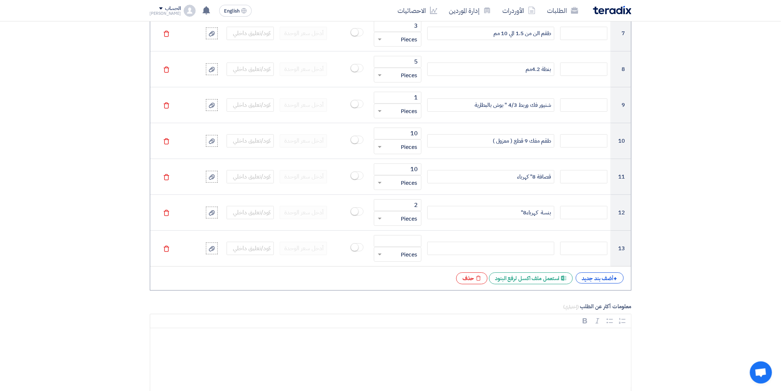
scroll to position [861, 0]
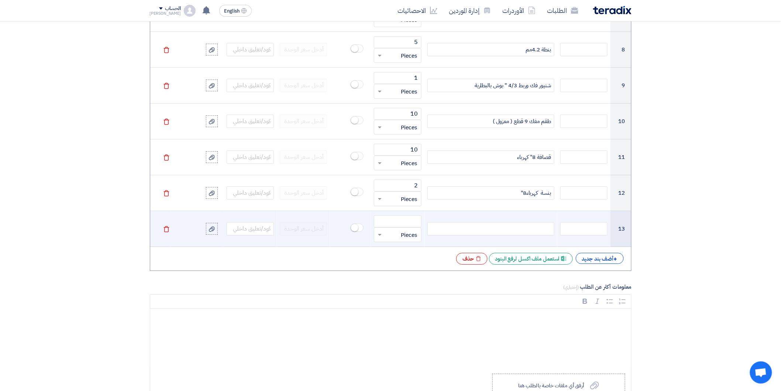
click at [540, 226] on div at bounding box center [490, 228] width 127 height 13
paste div
click at [413, 225] on input "number" at bounding box center [397, 221] width 47 height 12
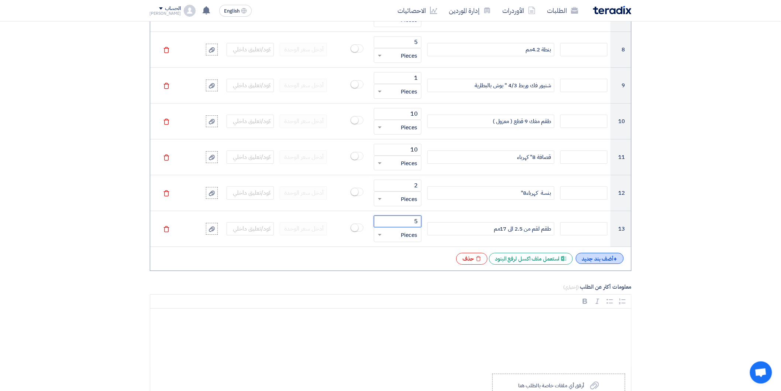
type input "5"
click at [591, 261] on div "+ أضف بند جديد" at bounding box center [600, 257] width 48 height 11
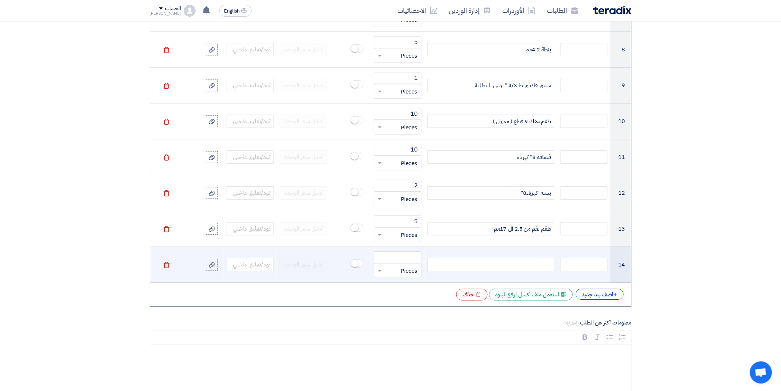
click at [525, 263] on div at bounding box center [490, 264] width 127 height 13
paste div
click at [409, 261] on input "number" at bounding box center [397, 257] width 47 height 12
type input "5"
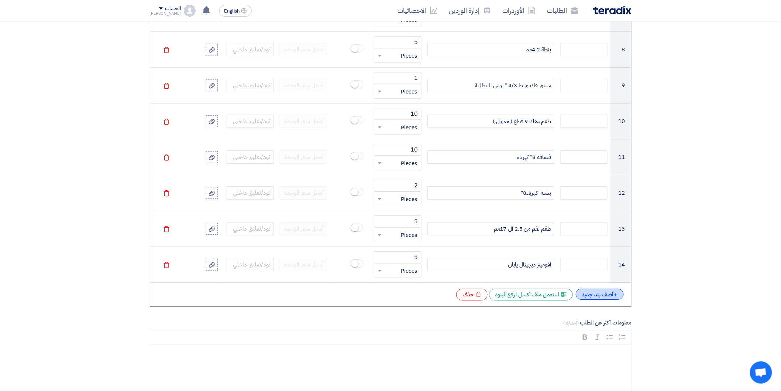
click at [588, 296] on div "+ أضف بند جديد" at bounding box center [600, 293] width 48 height 11
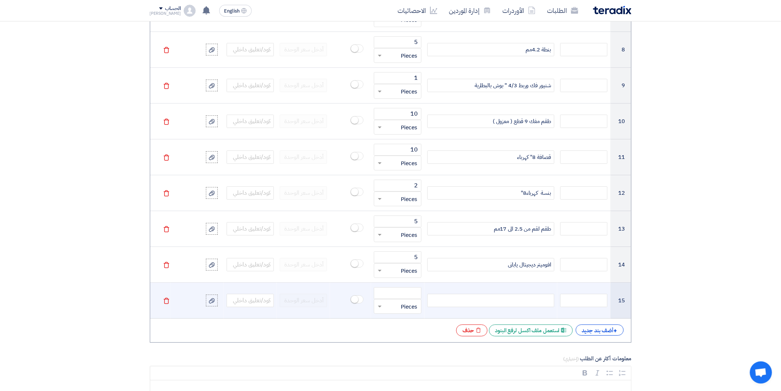
click at [540, 303] on div at bounding box center [490, 299] width 127 height 13
paste div
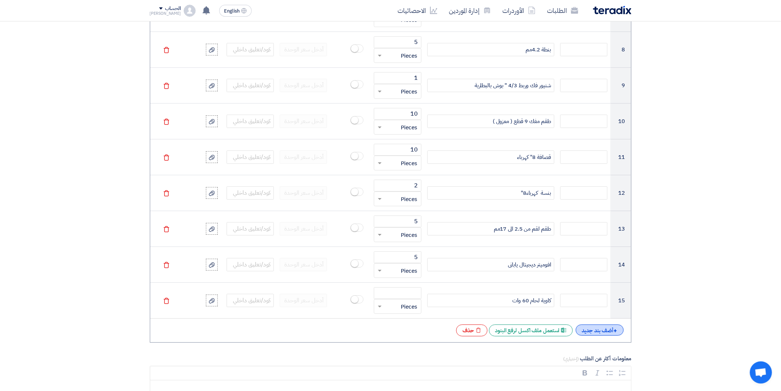
click at [605, 331] on div "+ أضف بند جديد" at bounding box center [600, 329] width 48 height 11
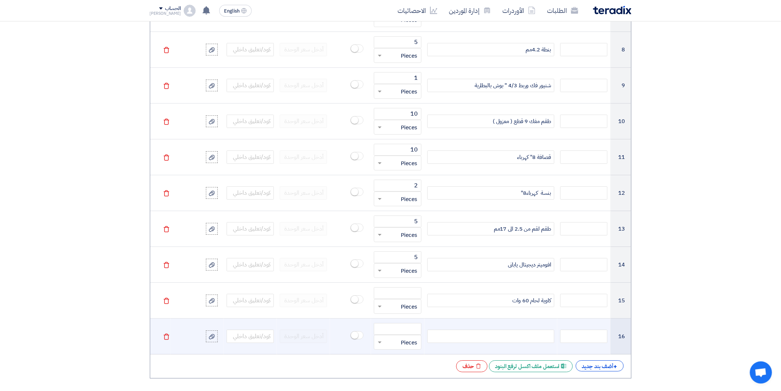
click at [506, 335] on div at bounding box center [490, 335] width 127 height 13
paste div
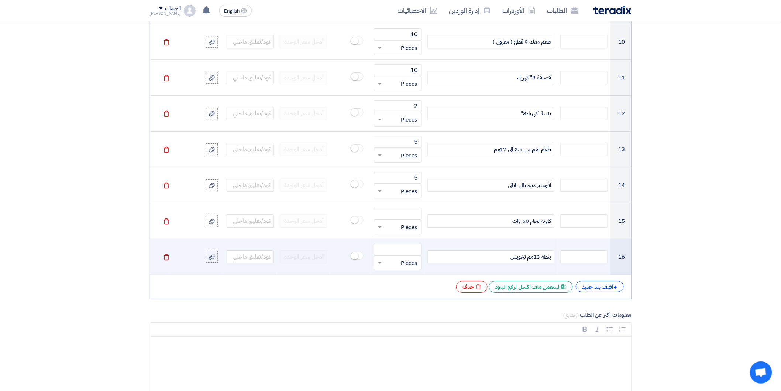
scroll to position [943, 0]
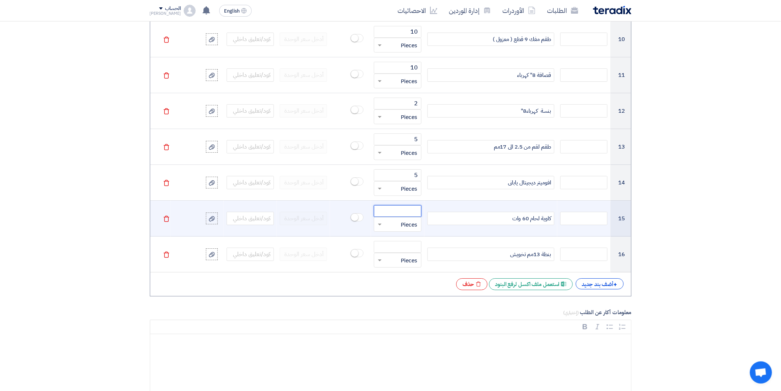
click at [392, 213] on input "number" at bounding box center [397, 211] width 47 height 12
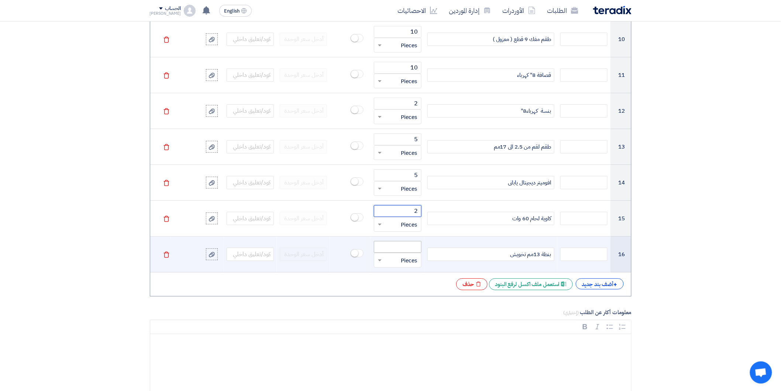
type input "2"
click at [402, 248] on input "number" at bounding box center [397, 247] width 47 height 12
type input "5"
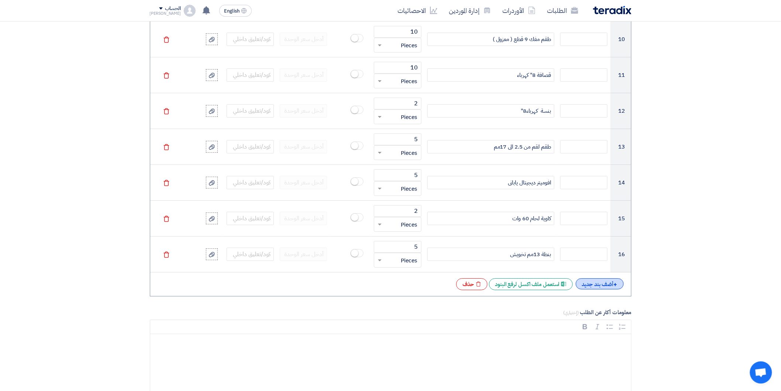
click at [580, 285] on div "+ أضف بند جديد" at bounding box center [600, 283] width 48 height 11
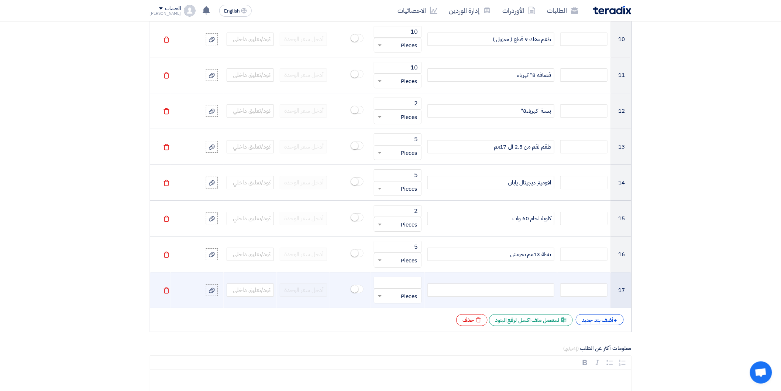
click at [523, 289] on div at bounding box center [490, 289] width 127 height 13
paste div
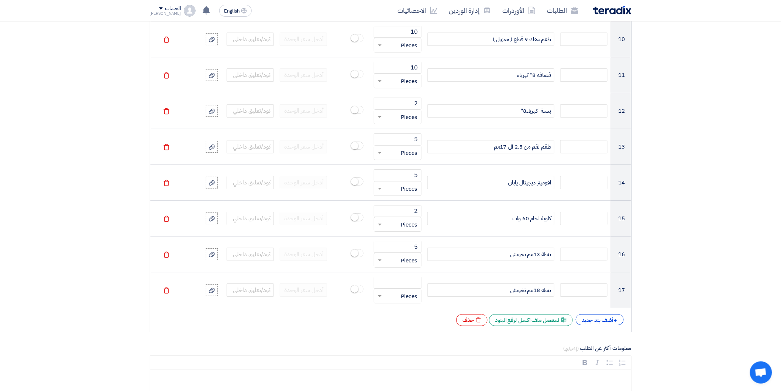
click at [589, 319] on div "+ أضف بند جديد" at bounding box center [600, 319] width 48 height 11
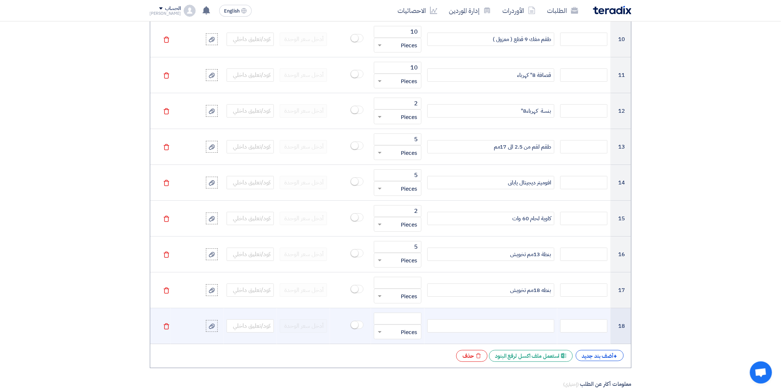
click at [534, 326] on div at bounding box center [490, 325] width 127 height 13
paste div
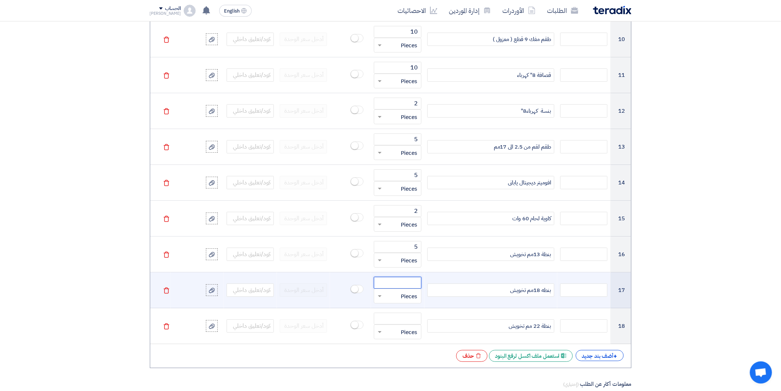
click at [412, 283] on input "number" at bounding box center [397, 282] width 47 height 12
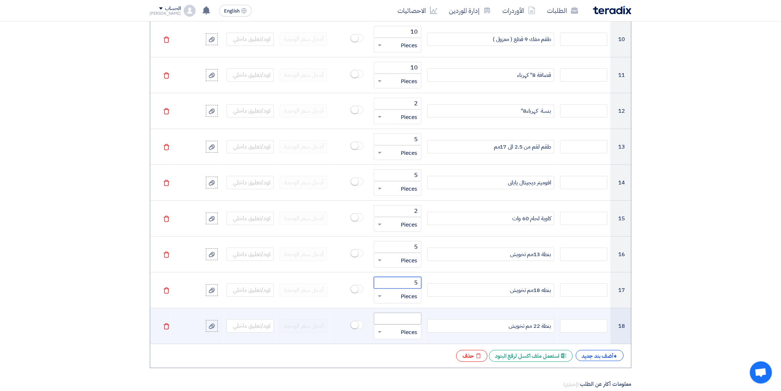
type input "5"
click at [409, 323] on input "number" at bounding box center [397, 318] width 47 height 12
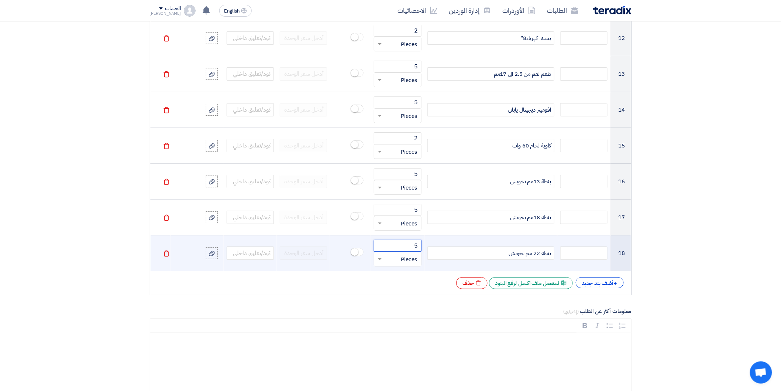
scroll to position [1066, 0]
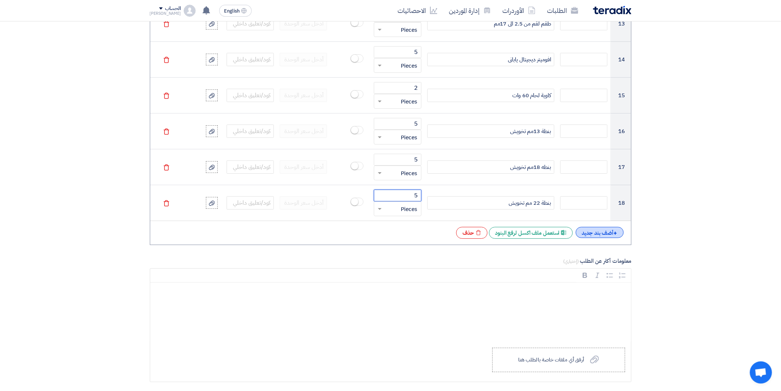
type input "5"
click at [606, 233] on div "+ أضف بند جديد" at bounding box center [600, 232] width 48 height 11
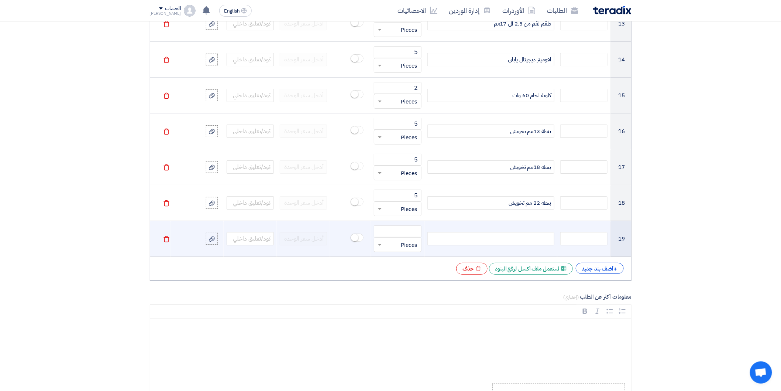
click at [535, 239] on div at bounding box center [490, 238] width 127 height 13
paste div
click at [407, 234] on input "number" at bounding box center [397, 231] width 47 height 12
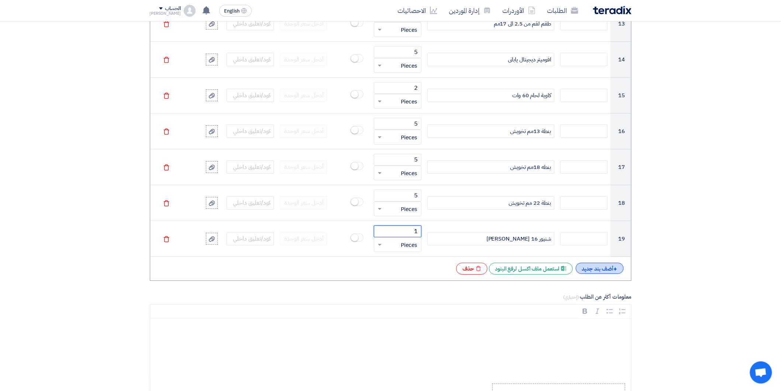
type input "1"
click at [614, 270] on span "+" at bounding box center [616, 268] width 4 height 9
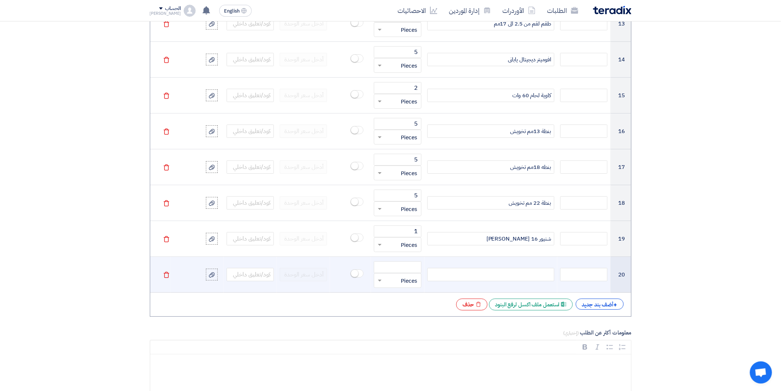
click at [540, 273] on div at bounding box center [490, 274] width 127 height 13
paste div
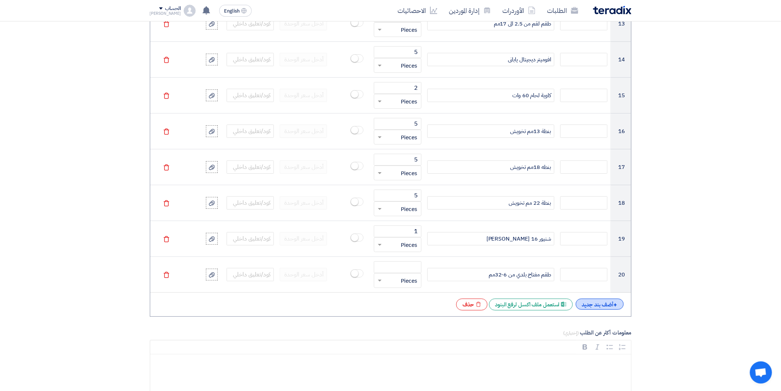
click at [596, 305] on div "+ أضف بند جديد" at bounding box center [600, 303] width 48 height 11
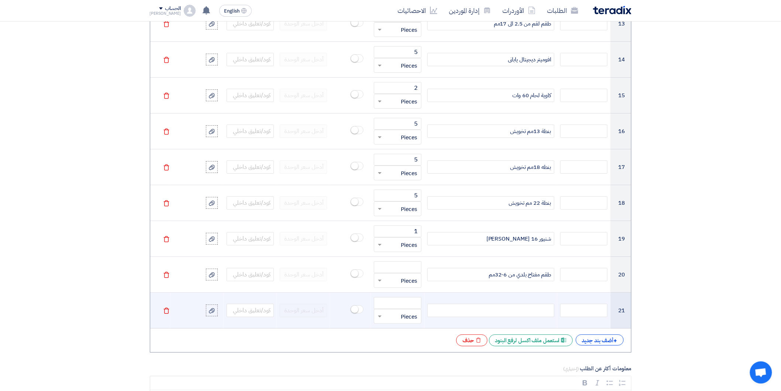
click at [541, 309] on div at bounding box center [490, 309] width 127 height 13
paste div
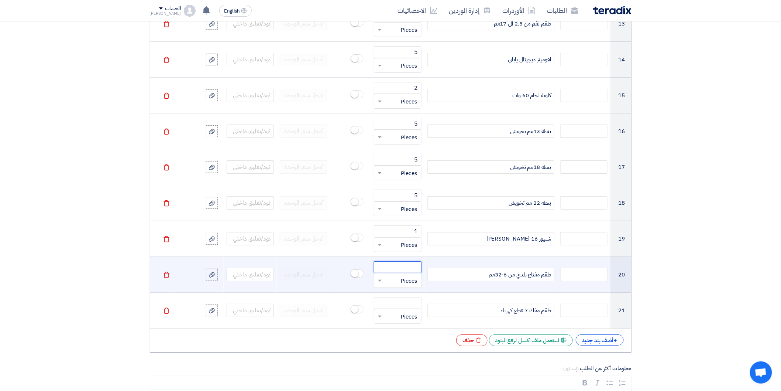
click at [406, 270] on input "number" at bounding box center [397, 267] width 47 height 12
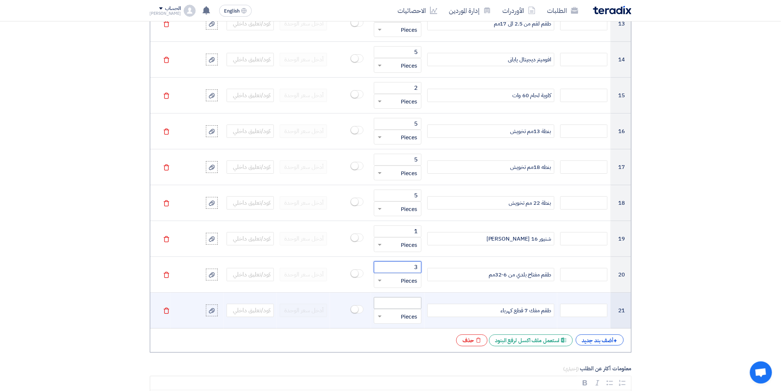
type input "3"
click at [406, 305] on input "number" at bounding box center [397, 303] width 47 height 12
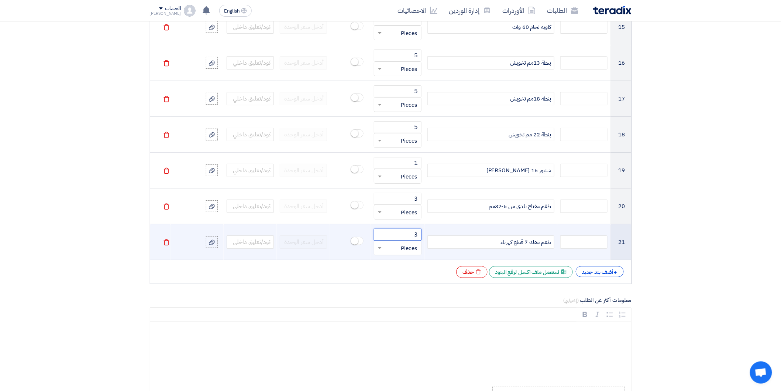
scroll to position [1148, 0]
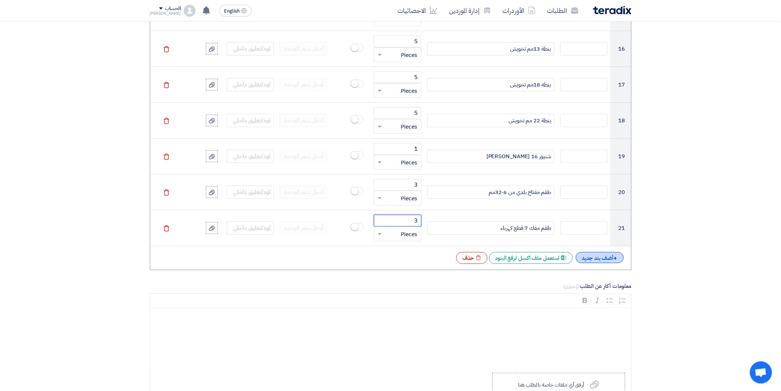
type input "3"
click at [596, 262] on div "+ أضف بند جديد" at bounding box center [600, 257] width 48 height 11
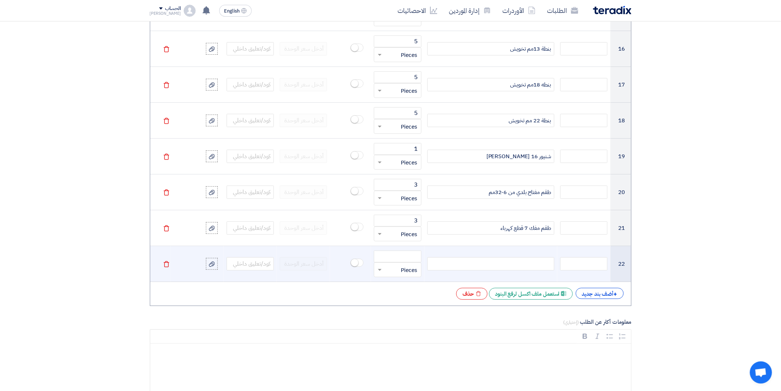
click at [530, 265] on div at bounding box center [490, 263] width 127 height 13
paste div
click at [413, 256] on input "number" at bounding box center [397, 256] width 47 height 12
type input "3"
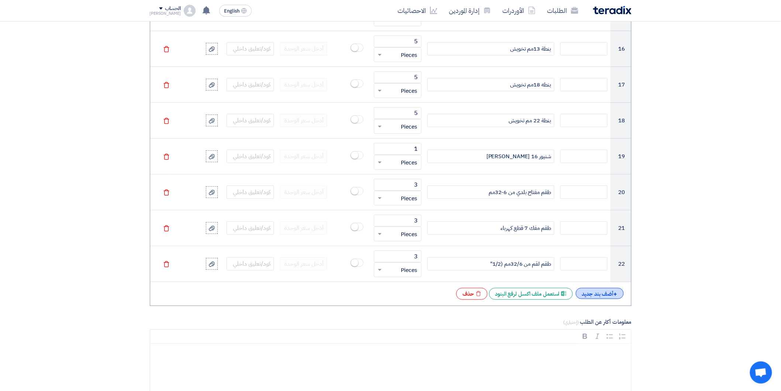
click at [595, 293] on div "+ أضف بند جديد" at bounding box center [600, 293] width 48 height 11
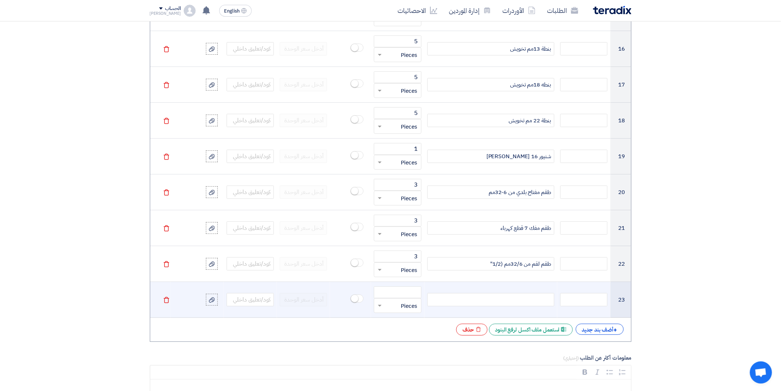
click at [530, 302] on div at bounding box center [490, 299] width 127 height 13
paste div
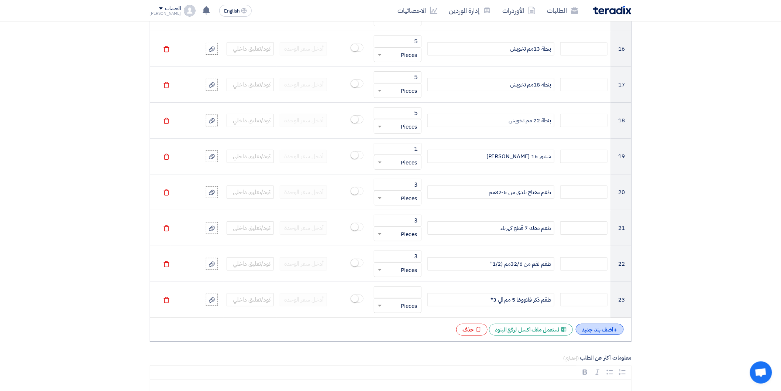
click at [582, 326] on div "+ أضف بند جديد" at bounding box center [600, 328] width 48 height 11
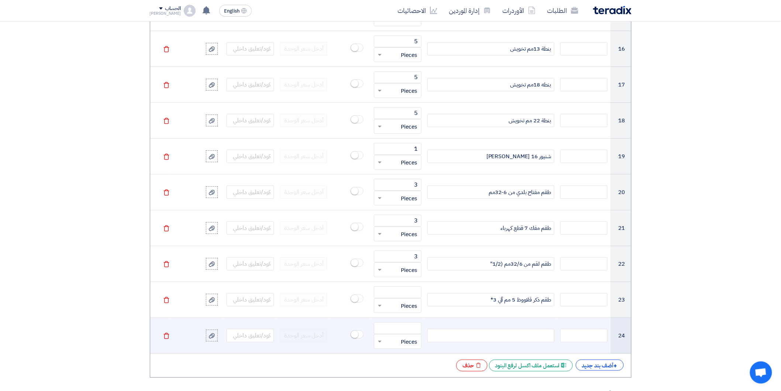
click at [537, 331] on div at bounding box center [490, 335] width 127 height 13
paste div
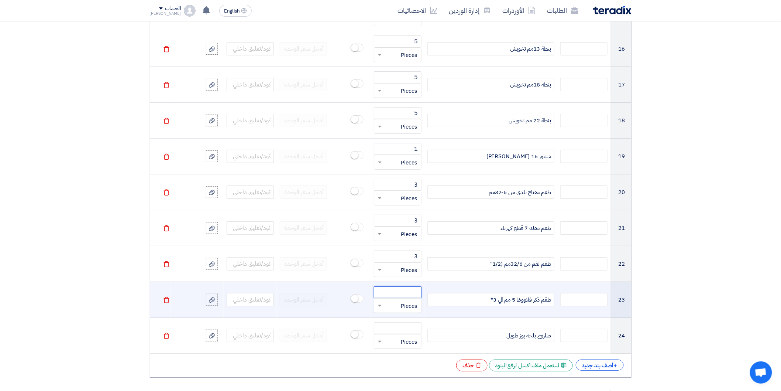
click at [410, 293] on input "number" at bounding box center [397, 292] width 47 height 12
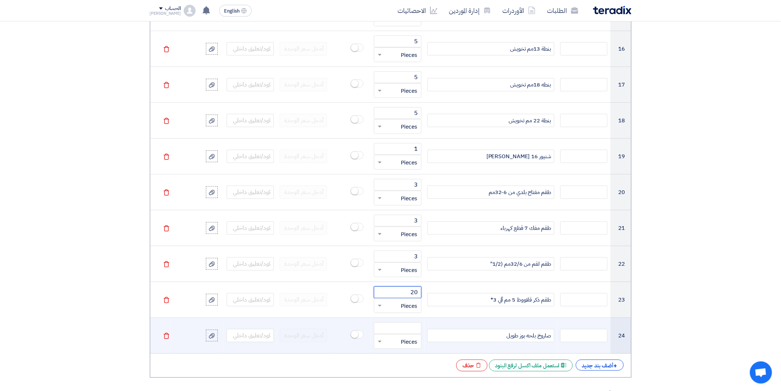
type input "20"
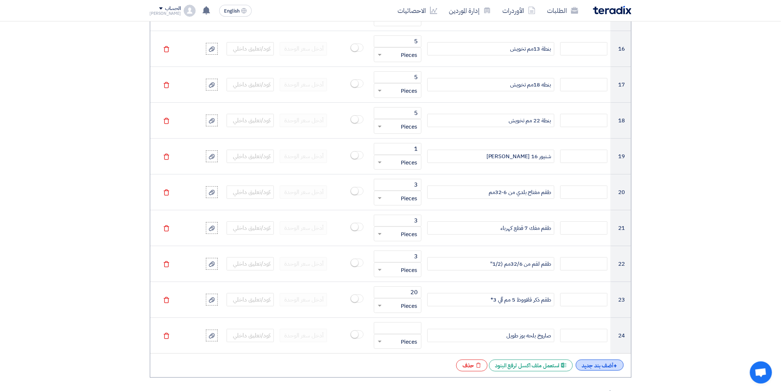
click at [596, 364] on div "+ أضف بند جديد" at bounding box center [600, 364] width 48 height 11
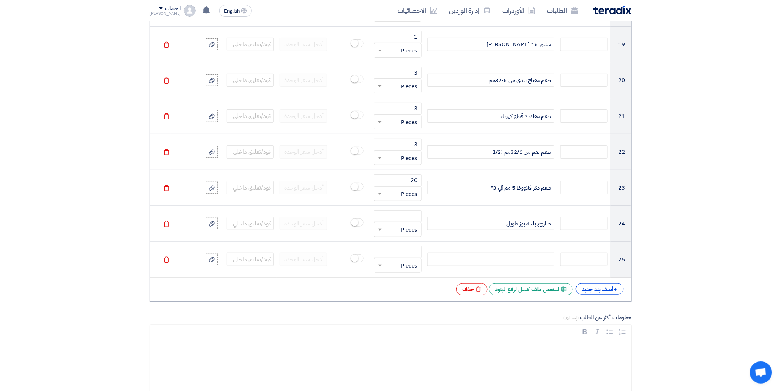
scroll to position [1271, 0]
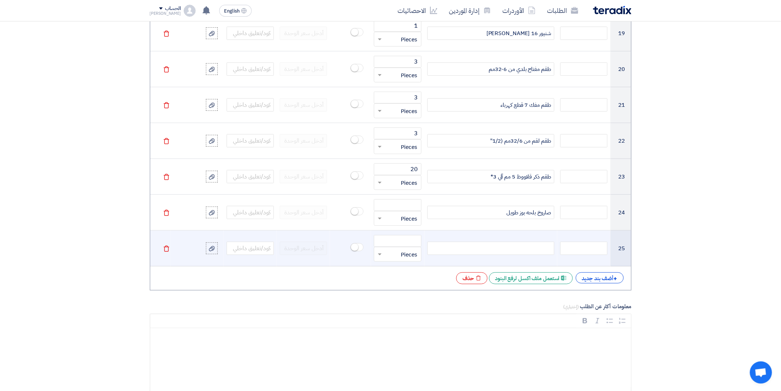
click at [532, 250] on div at bounding box center [490, 247] width 127 height 13
paste div
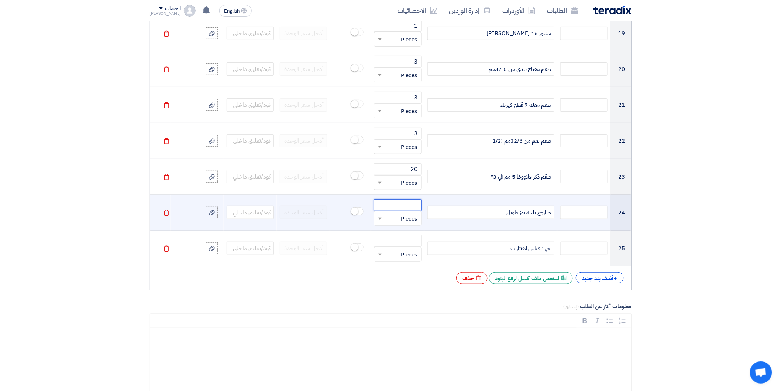
click at [409, 209] on input "number" at bounding box center [397, 205] width 47 height 12
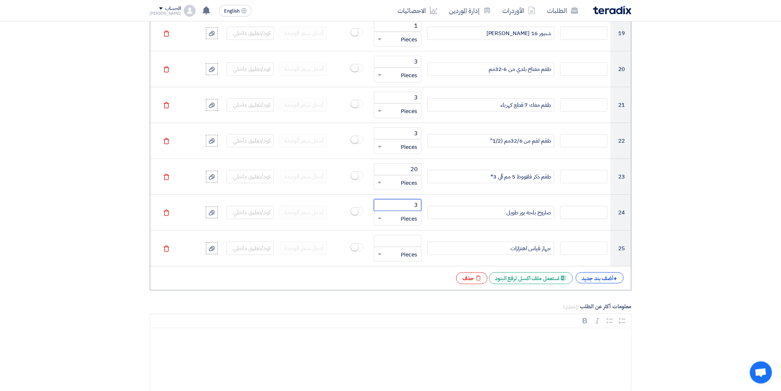
type input "3"
click at [592, 280] on div "+ أضف بند جديد" at bounding box center [600, 277] width 48 height 11
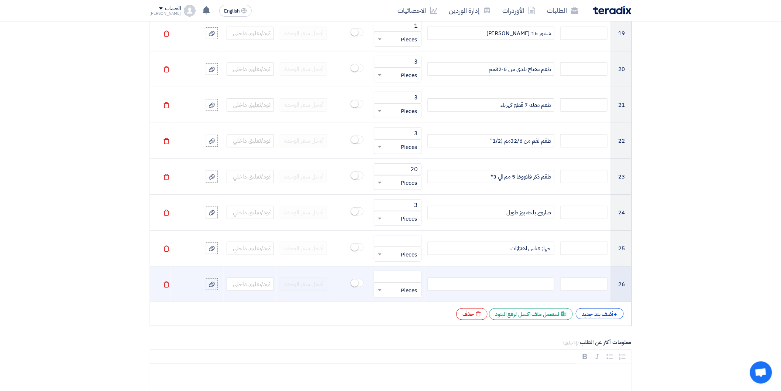
click at [541, 285] on div at bounding box center [490, 283] width 127 height 13
paste div
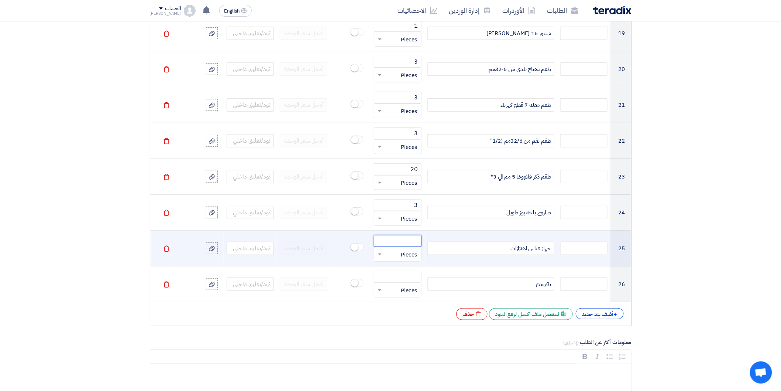
click at [411, 245] on input "number" at bounding box center [397, 241] width 47 height 12
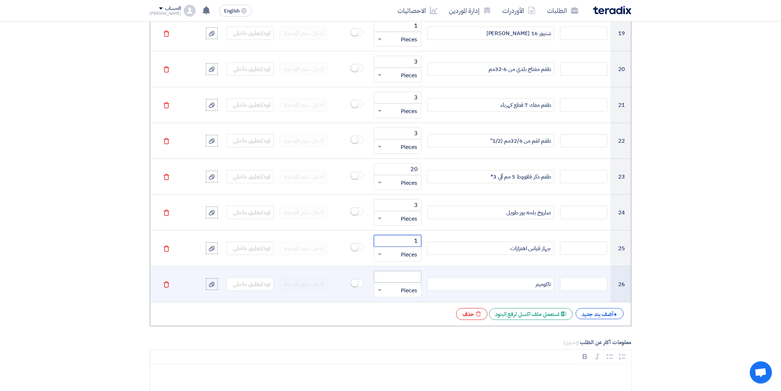
type input "1"
click at [412, 276] on input "number" at bounding box center [397, 277] width 47 height 12
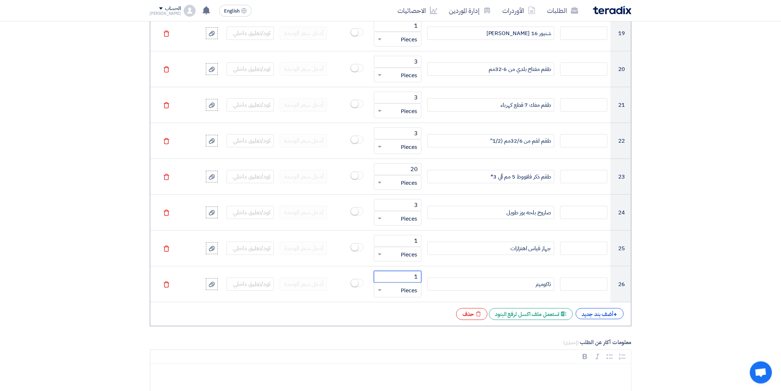
type input "1"
drag, startPoint x: 611, startPoint y: 322, endPoint x: 607, endPoint y: 319, distance: 5.2
click at [609, 319] on div "+ أضف بند جديد" at bounding box center [600, 313] width 48 height 11
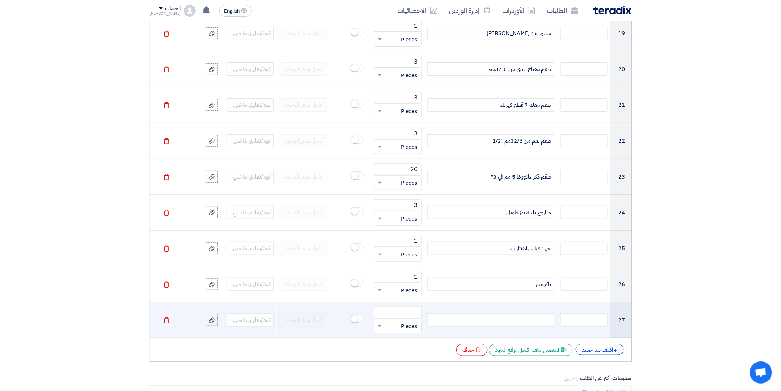
click at [537, 317] on div at bounding box center [490, 319] width 127 height 13
paste div
click at [403, 312] on input "number" at bounding box center [397, 312] width 47 height 12
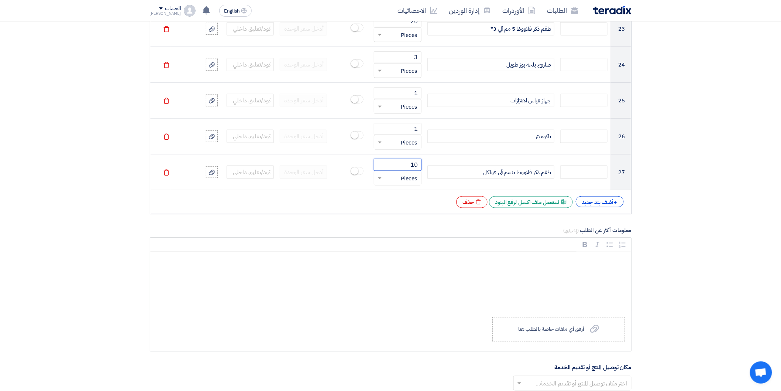
scroll to position [1517, 0]
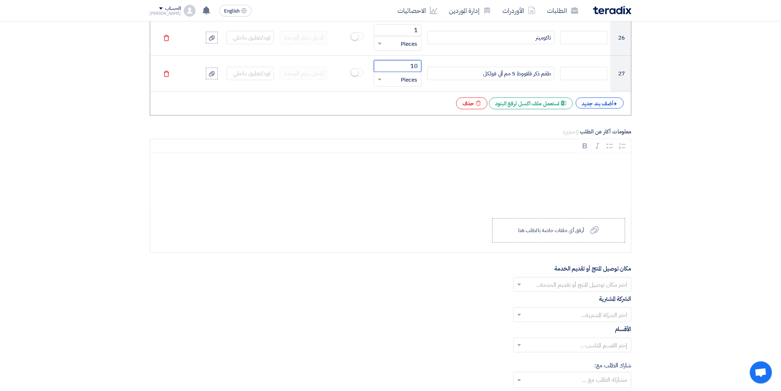
click at [516, 288] on span at bounding box center [518, 284] width 9 height 9
type input "10"
click at [587, 297] on span "Energya Steel Fabrication" at bounding box center [593, 299] width 68 height 9
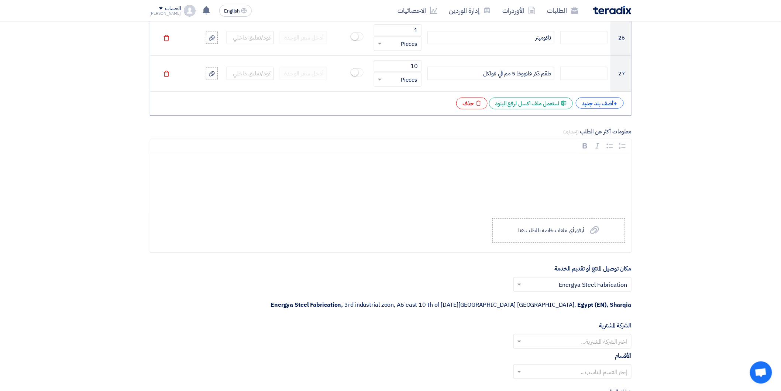
click at [519, 337] on span at bounding box center [518, 341] width 9 height 9
click at [586, 351] on span "Energya Steel Fabrication" at bounding box center [593, 355] width 68 height 9
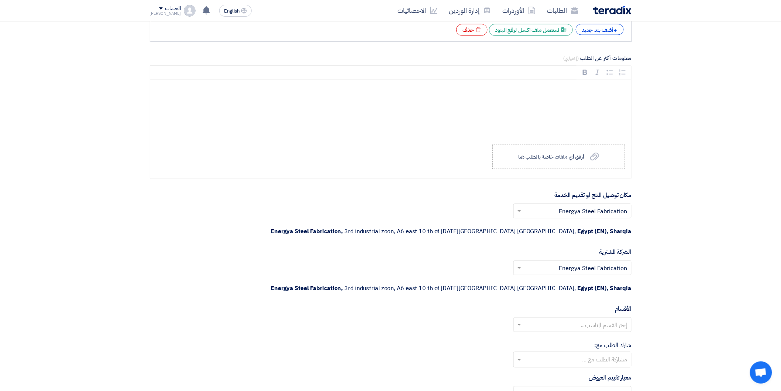
scroll to position [1599, 0]
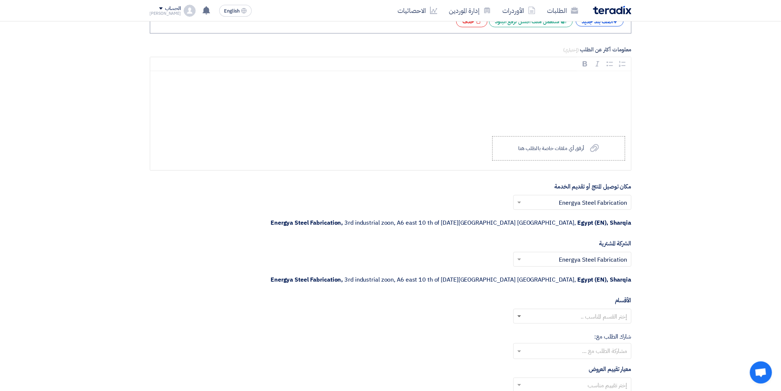
click at [519, 315] on span at bounding box center [519, 316] width 4 height 3
click at [596, 326] on span "General Department" at bounding box center [599, 330] width 55 height 9
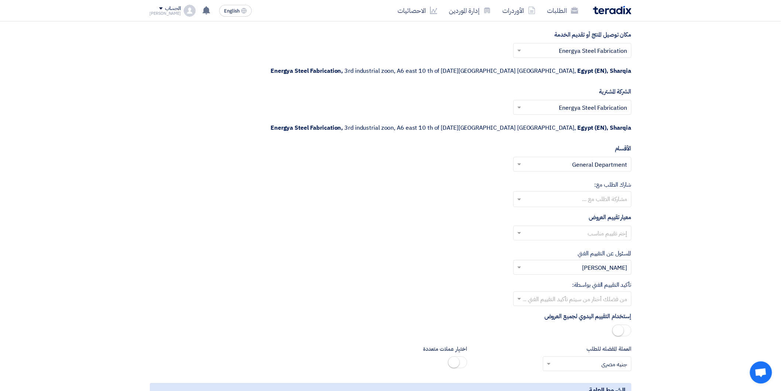
scroll to position [1763, 0]
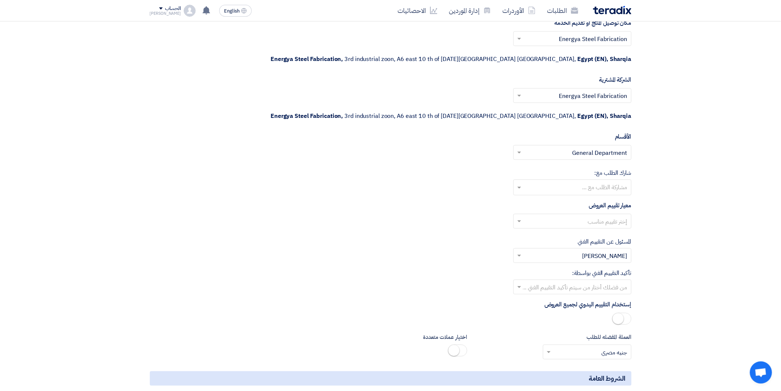
click at [519, 216] on span at bounding box center [518, 220] width 9 height 9
click at [600, 231] on span "General Evaluations" at bounding box center [601, 235] width 54 height 9
click at [521, 282] on span at bounding box center [518, 286] width 9 height 9
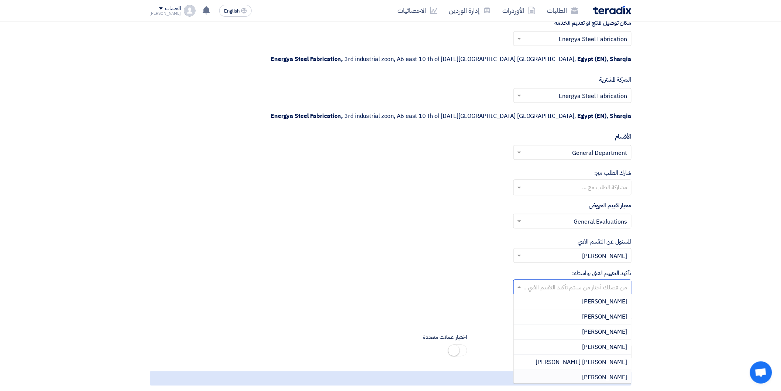
click at [588, 369] on div "[PERSON_NAME]" at bounding box center [572, 376] width 117 height 15
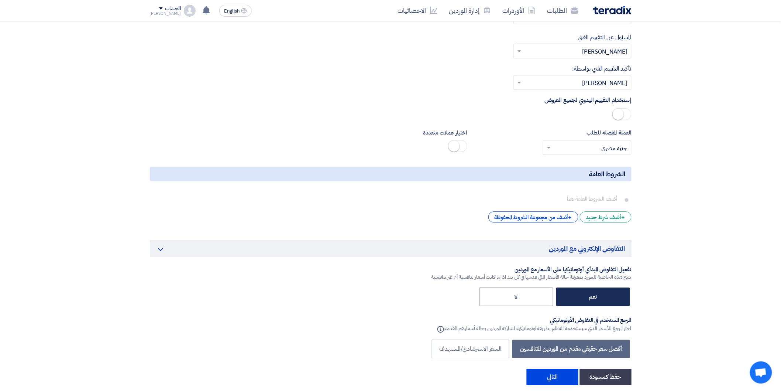
scroll to position [1968, 0]
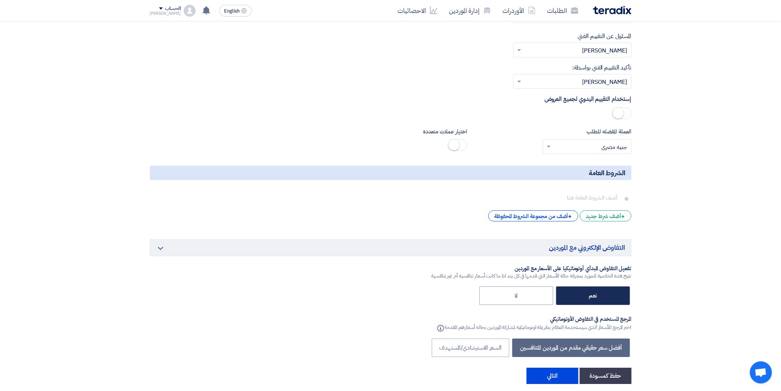
click at [595, 286] on label "نعم" at bounding box center [593, 295] width 74 height 18
click at [595, 292] on input "نعم" at bounding box center [594, 294] width 5 height 5
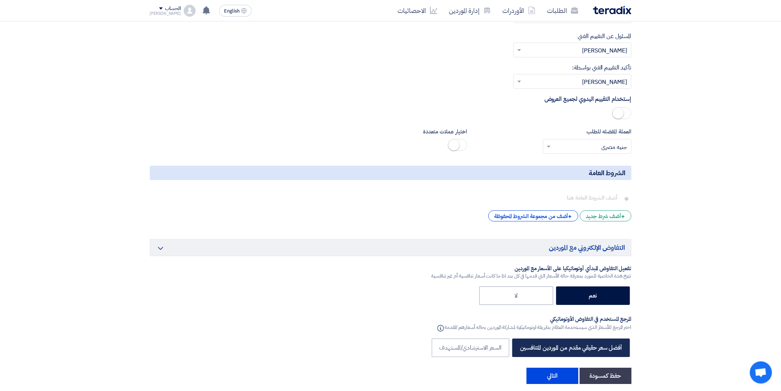
drag, startPoint x: 553, startPoint y: 311, endPoint x: 550, endPoint y: 319, distance: 8.2
click at [554, 338] on label "أفضل سعر حقيقي مقدم من الموردين المتنافسين" at bounding box center [570, 347] width 117 height 18
click at [547, 367] on button "التالي" at bounding box center [553, 375] width 52 height 16
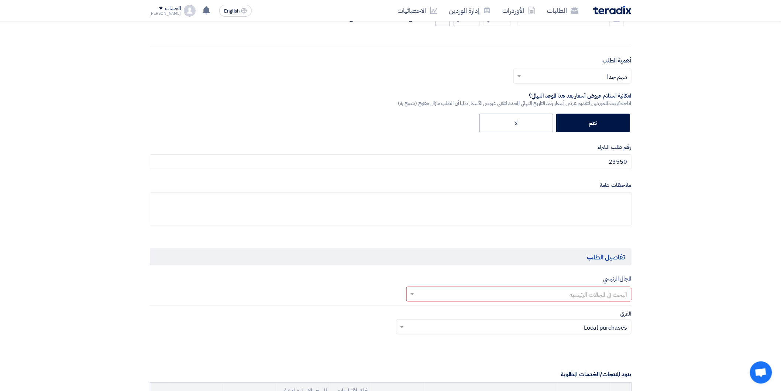
scroll to position [357, 0]
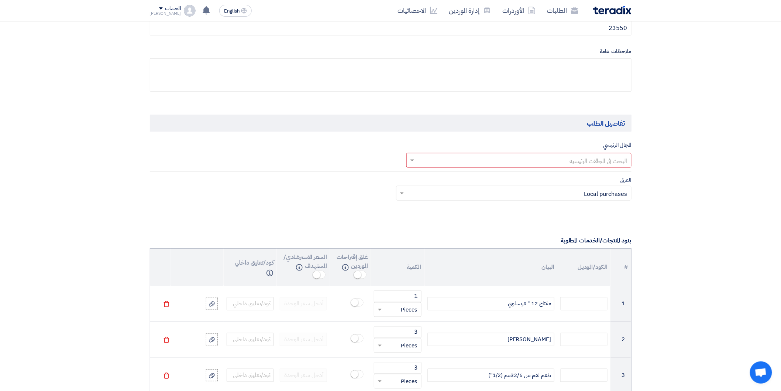
click at [412, 164] on span at bounding box center [411, 160] width 9 height 9
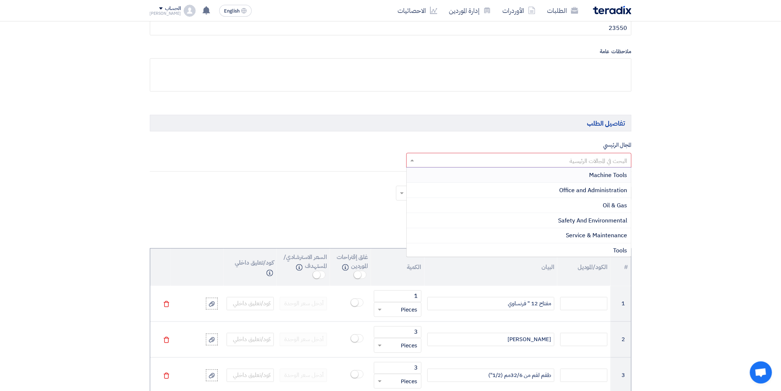
click at [597, 176] on span "Machine Tools" at bounding box center [608, 175] width 38 height 9
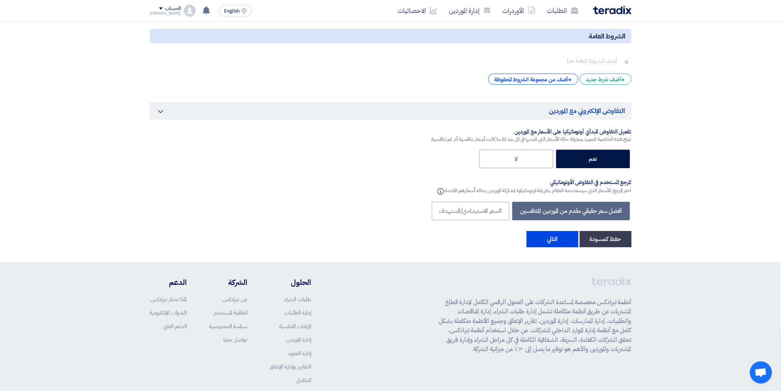
scroll to position [2113, 0]
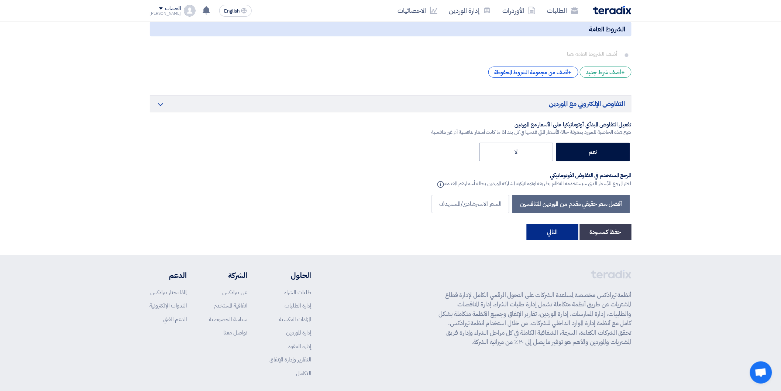
click at [553, 224] on button "التالي" at bounding box center [553, 232] width 52 height 16
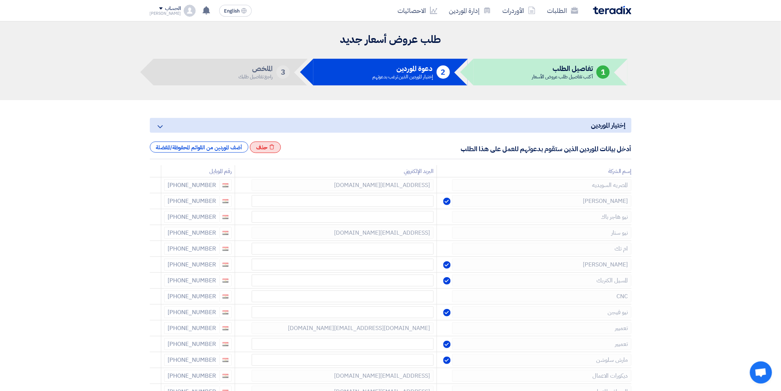
click at [275, 146] on icon "Excel file" at bounding box center [272, 147] width 6 height 6
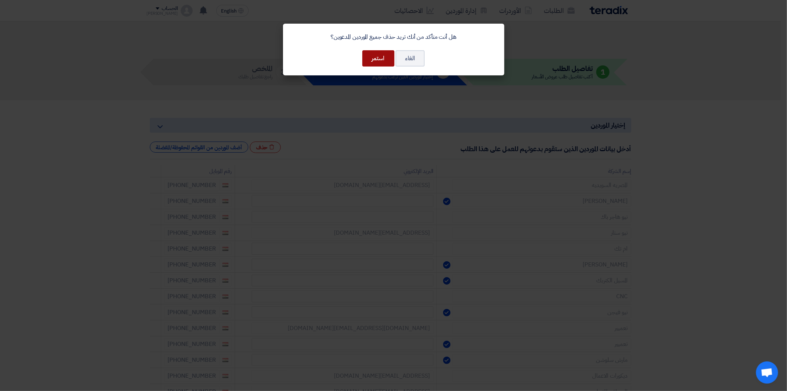
click at [385, 57] on button "استمر" at bounding box center [378, 58] width 32 height 16
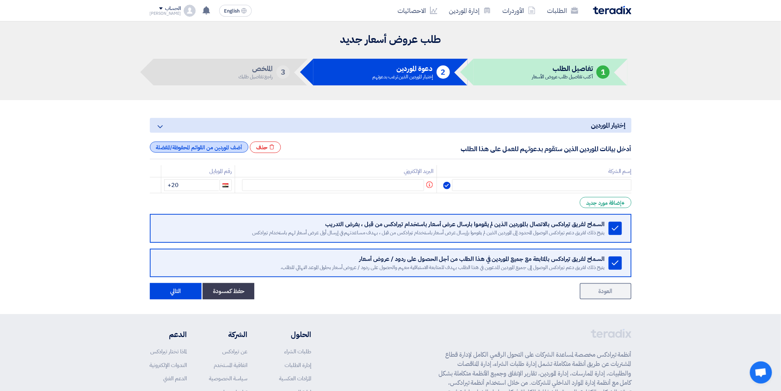
click at [231, 147] on div "أضف الموردين من القوائم المحفوظة/المفضلة" at bounding box center [199, 146] width 99 height 11
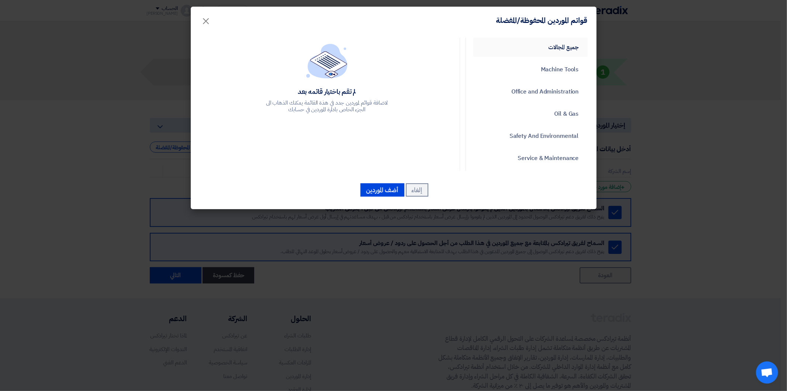
drag, startPoint x: 530, startPoint y: 52, endPoint x: 516, endPoint y: 54, distance: 14.6
click at [530, 52] on link "جميع المجالات" at bounding box center [531, 47] width 114 height 19
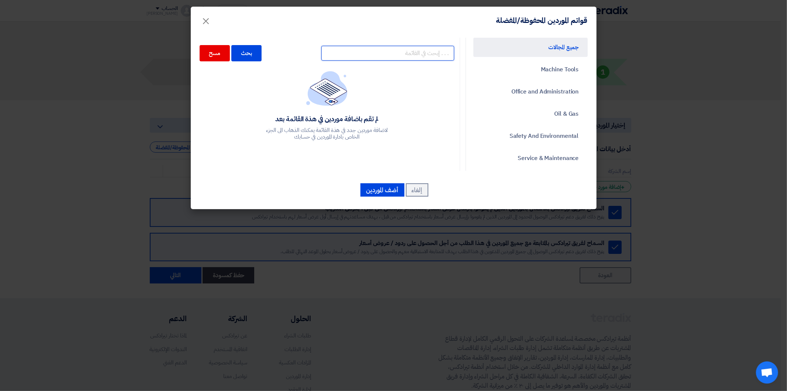
click at [386, 57] on input "text" at bounding box center [387, 53] width 133 height 15
type input "]"
type input "دار الحمد"
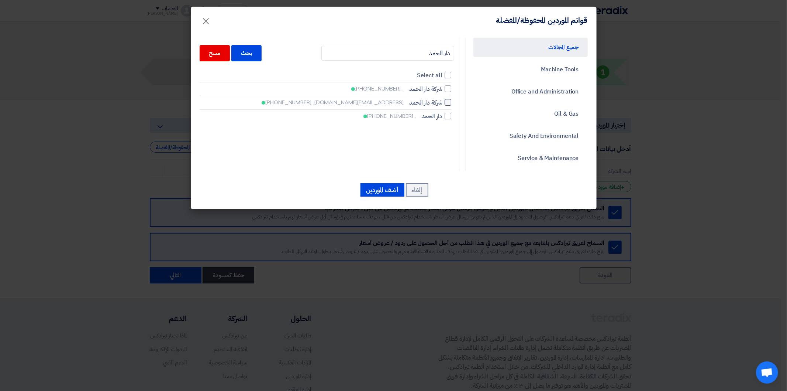
click at [449, 104] on div at bounding box center [448, 102] width 7 height 7
click at [443, 91] on input "شركة دار الحمد [EMAIL_ADDRESS][DOMAIN_NAME], [PHONE_NUMBER]" at bounding box center [440, 88] width 5 height 5
checkbox input "true"
click at [430, 51] on input "دار الحمد" at bounding box center [387, 53] width 133 height 15
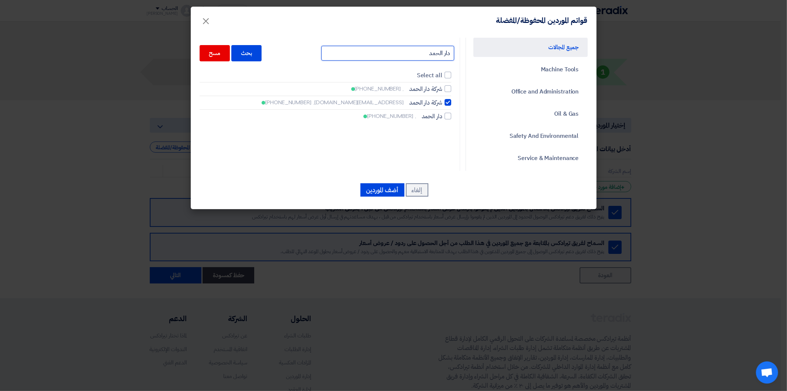
click at [430, 51] on input "دار الحمد" at bounding box center [387, 53] width 133 height 15
type input "المستقبل"
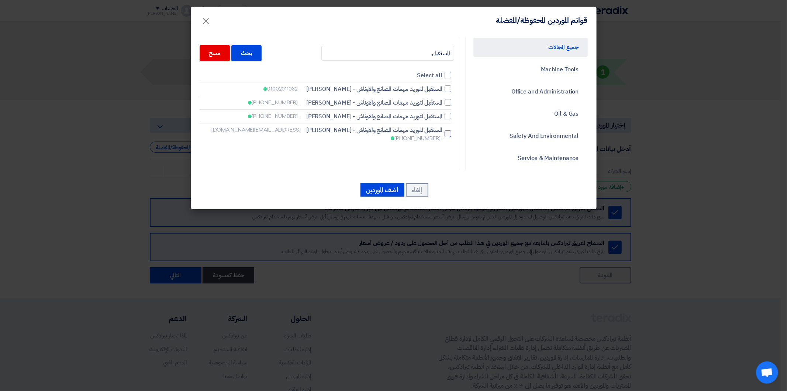
click at [451, 133] on div at bounding box center [448, 133] width 7 height 7
click at [443, 91] on input "المستقبل لتوريد مهمات المصانع والاوناش - اسامة ابراهيم محمد زايد [EMAIL_ADDRESS…" at bounding box center [440, 88] width 5 height 5
checkbox input "true"
click at [429, 52] on input "المستقبل" at bounding box center [387, 53] width 133 height 15
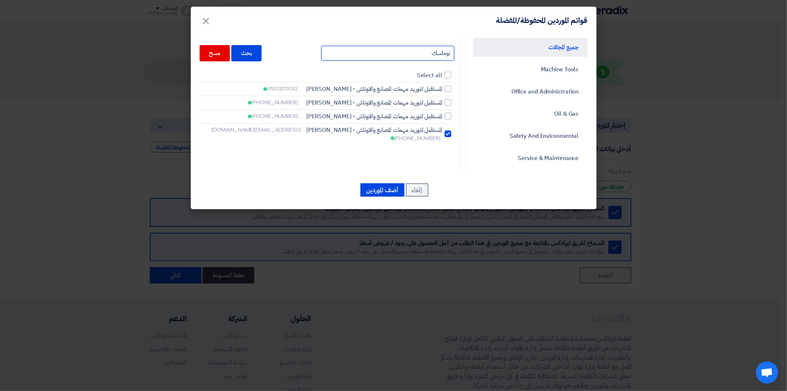
type input "توماسك"
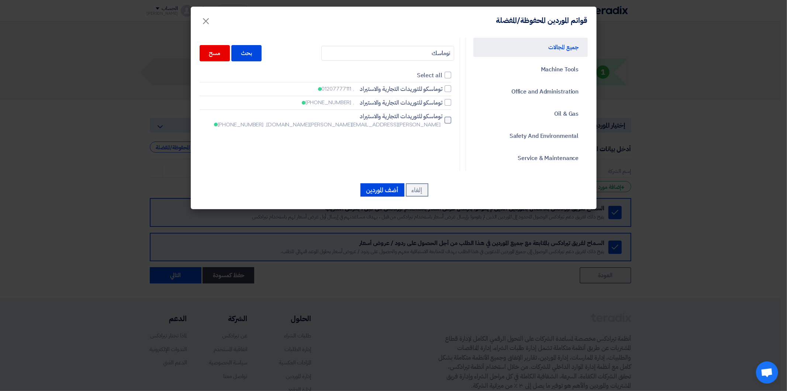
click at [448, 117] on div at bounding box center [448, 120] width 7 height 7
click at [443, 91] on input "[PERSON_NAME] التجارية والاستيراد [PERSON_NAME][EMAIL_ADDRESS][PERSON_NAME][DOM…" at bounding box center [440, 88] width 5 height 5
checkbox input "true"
click at [424, 49] on input "توماسك" at bounding box center [387, 53] width 133 height 15
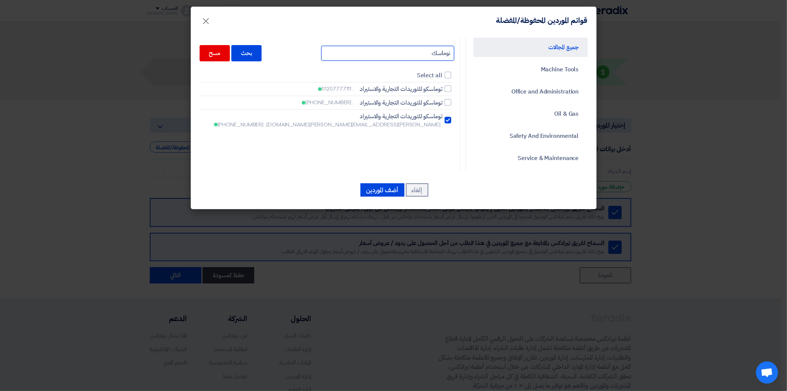
click at [424, 49] on input "توماسك" at bounding box center [387, 53] width 133 height 15
type input "الرق"
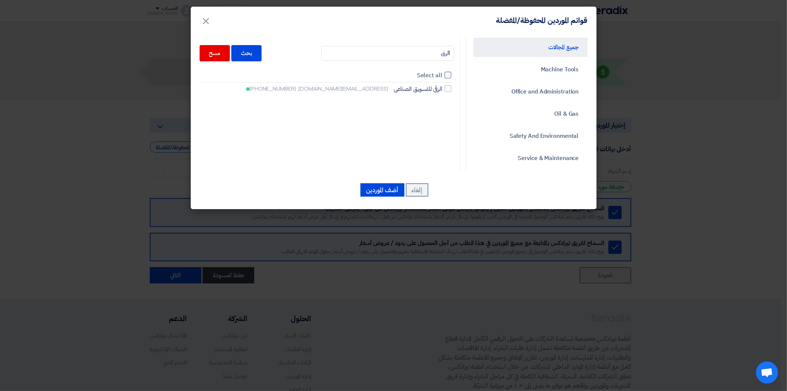
drag, startPoint x: 447, startPoint y: 89, endPoint x: 440, endPoint y: 75, distance: 16.0
click at [448, 87] on div at bounding box center [448, 88] width 7 height 7
click at [443, 87] on input "الرقى للتسويق الصناعى [EMAIL_ADDRESS][DOMAIN_NAME], [PHONE_NUMBER]" at bounding box center [440, 88] width 5 height 5
checkbox input "true"
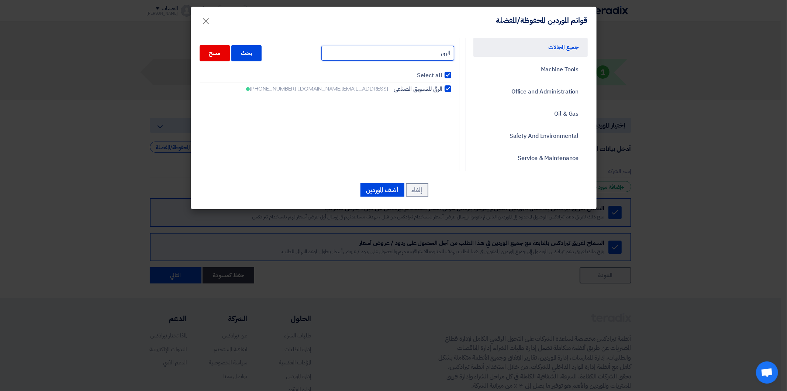
click at [434, 54] on input "الرق" at bounding box center [387, 53] width 133 height 15
type input "الحرم"
checkbox input "false"
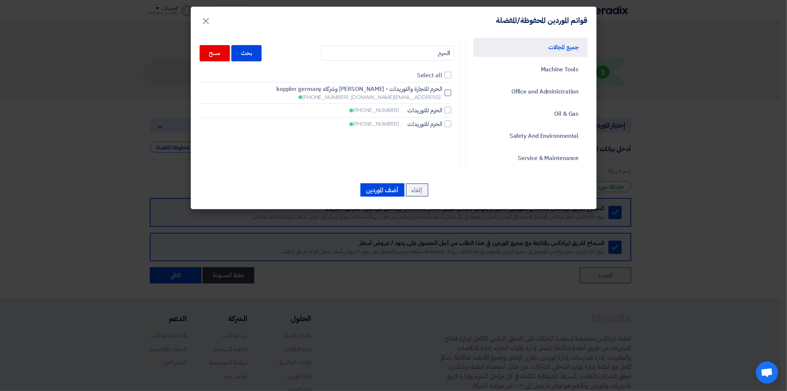
click at [449, 90] on div at bounding box center [448, 92] width 7 height 7
click at [443, 90] on input "الحرم للتجارة والتوريدات - [PERSON_NAME] وشركاه koppler germany [EMAIL_ADDRESS]…" at bounding box center [440, 92] width 5 height 5
checkbox input "true"
click at [437, 52] on input "الحرم" at bounding box center [387, 53] width 133 height 15
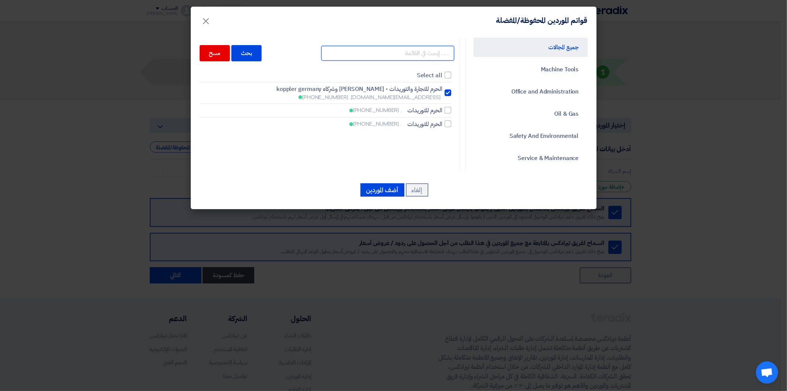
type input "ا"
type input "كايرو"
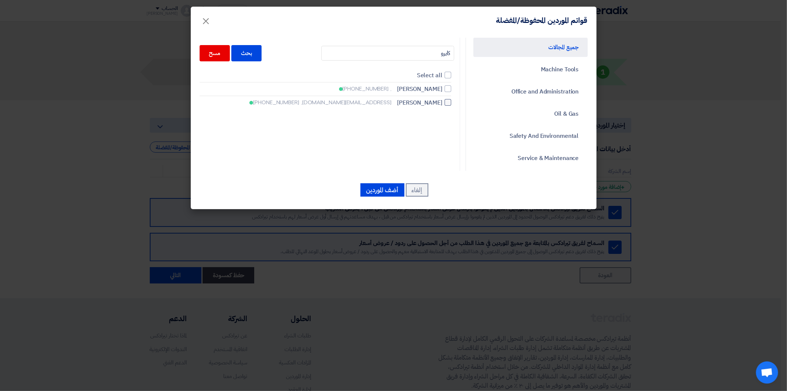
click at [448, 102] on div at bounding box center [448, 102] width 7 height 7
click at [443, 91] on input "كايرو تريدينج [EMAIL_ADDRESS][DOMAIN_NAME], [PHONE_NUMBER]" at bounding box center [440, 88] width 5 height 5
checkbox input "true"
click at [436, 49] on input "كايرو" at bounding box center [387, 53] width 133 height 15
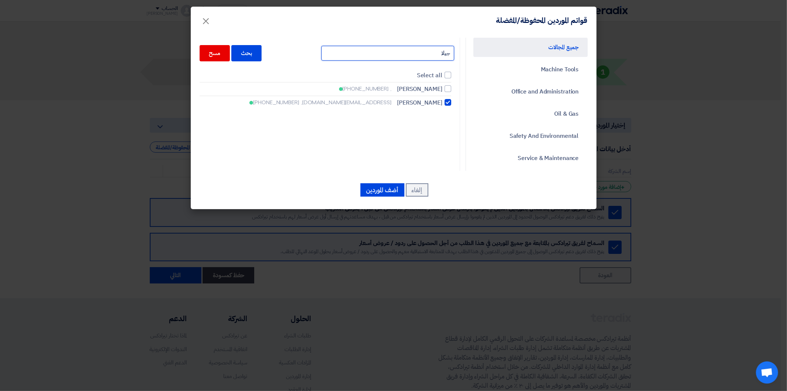
type input "جيلا"
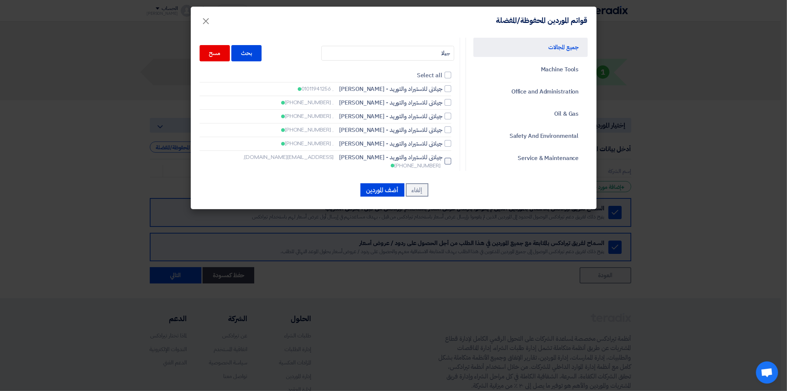
click at [446, 157] on label "جيلانى للاستيراد والتوريد - [PERSON_NAME] [PERSON_NAME][EMAIL_ADDRESS][DOMAIN_N…" at bounding box center [326, 161] width 252 height 17
click at [443, 91] on input "جيلانى للاستيراد والتوريد - [PERSON_NAME] [PERSON_NAME][EMAIL_ADDRESS][DOMAIN_N…" at bounding box center [440, 88] width 5 height 5
checkbox input "true"
click at [434, 52] on input "جيلا" at bounding box center [387, 53] width 133 height 15
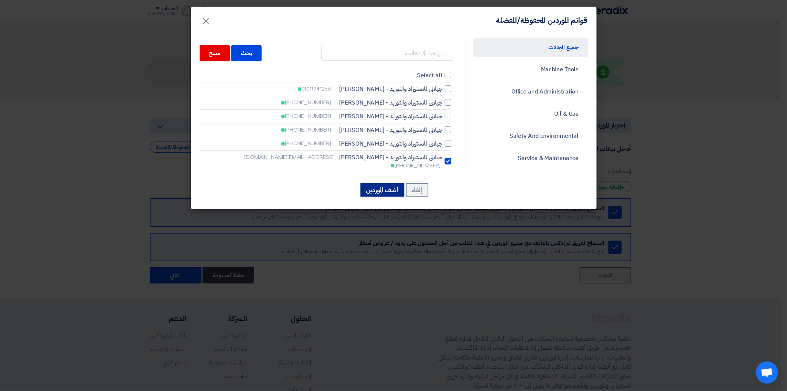
click at [385, 191] on button "أضف الموردين" at bounding box center [383, 189] width 44 height 13
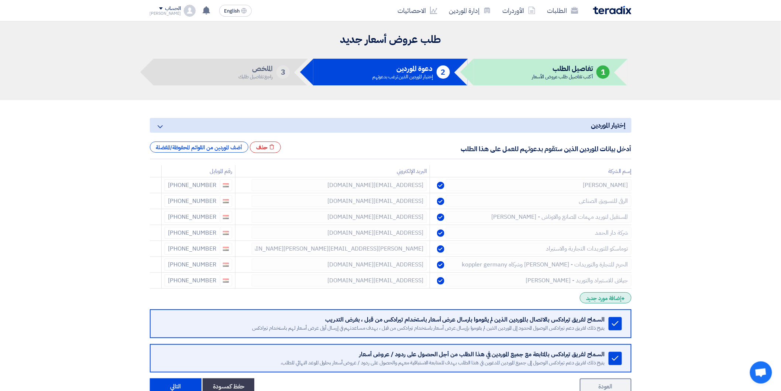
click at [606, 301] on div "+ إضافة مورد جديد" at bounding box center [605, 297] width 51 height 11
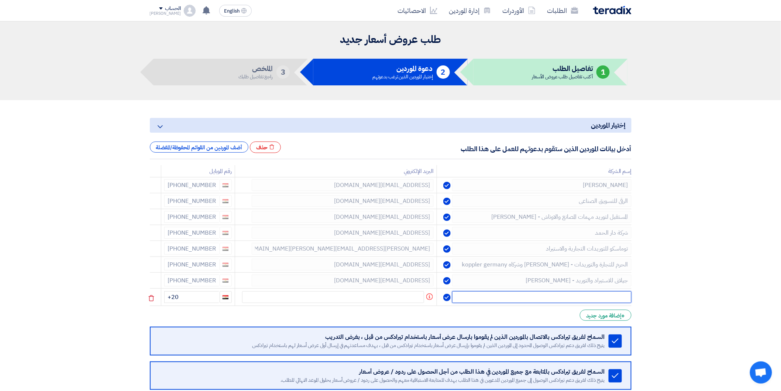
click at [600, 298] on input "text" at bounding box center [541, 297] width 179 height 12
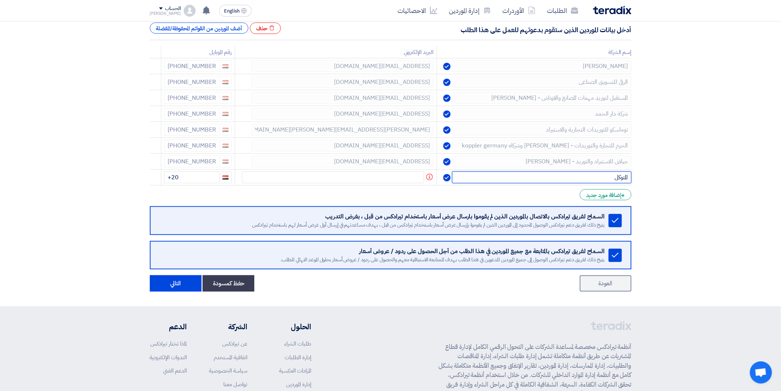
scroll to position [123, 0]
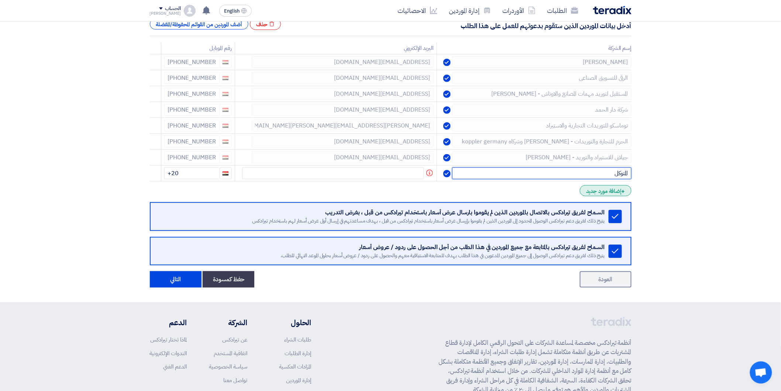
type input "المتوكل"
click at [620, 189] on div "+ إضافة مورد جديد" at bounding box center [605, 190] width 51 height 11
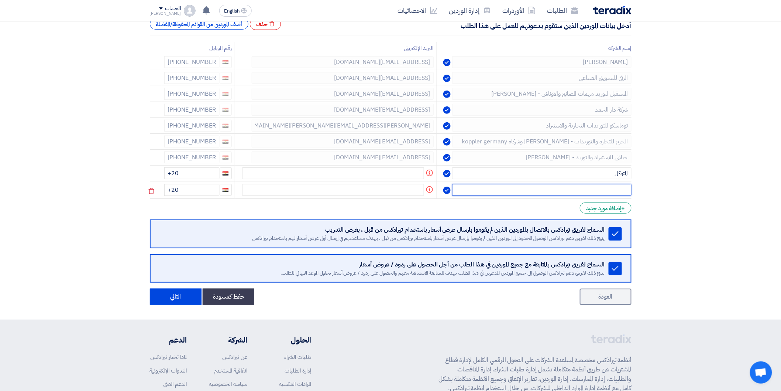
click at [550, 190] on input "text" at bounding box center [541, 190] width 179 height 12
type input "البلاط"
click at [203, 175] on input "+20" at bounding box center [191, 174] width 55 height 12
type input "[PHONE_NUMBER]"
click at [190, 185] on input "+20" at bounding box center [191, 190] width 55 height 12
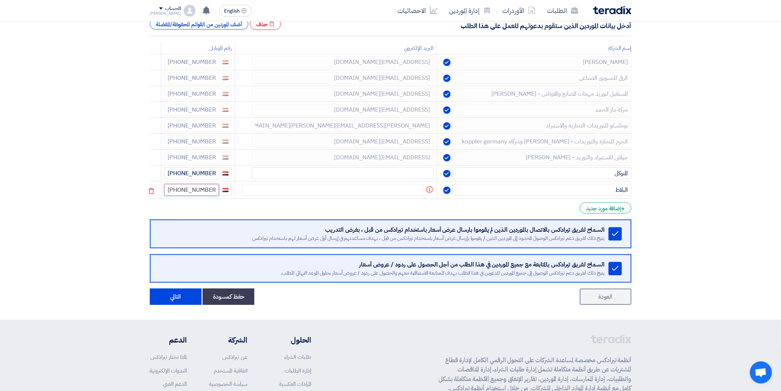
type input "[PHONE_NUMBER]"
click at [609, 209] on div "+ إضافة مورد جديد" at bounding box center [605, 207] width 51 height 11
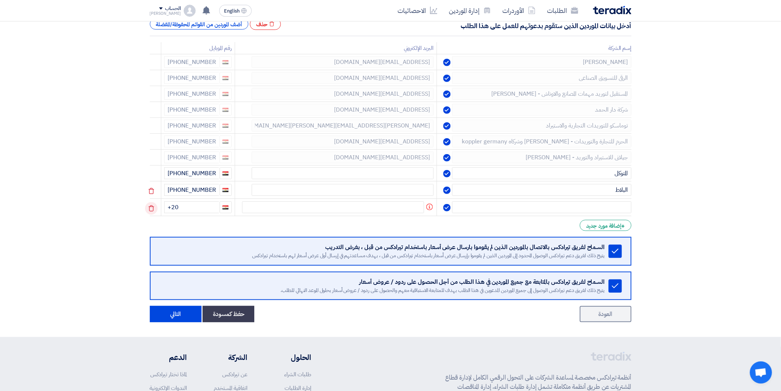
click at [153, 206] on icon at bounding box center [151, 208] width 13 height 13
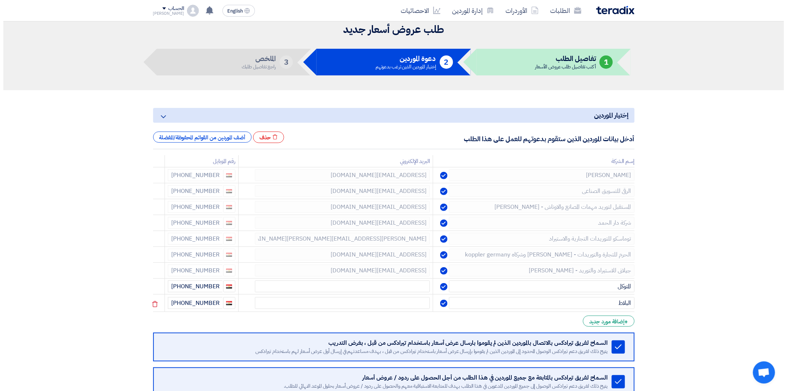
scroll to position [0, 0]
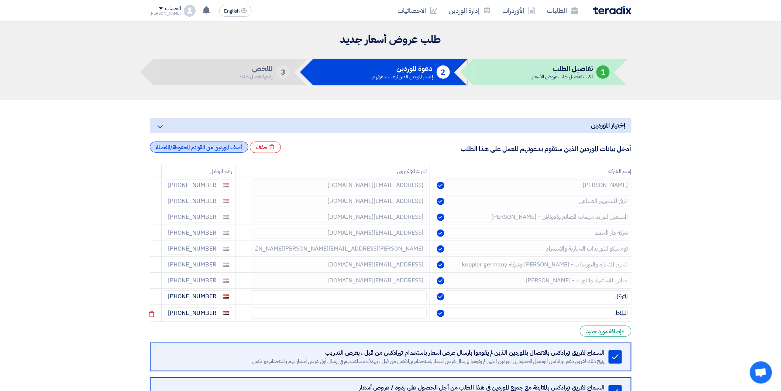
click at [212, 145] on div "أضف الموردين من القوائم المحفوظة/المفضلة" at bounding box center [199, 146] width 99 height 11
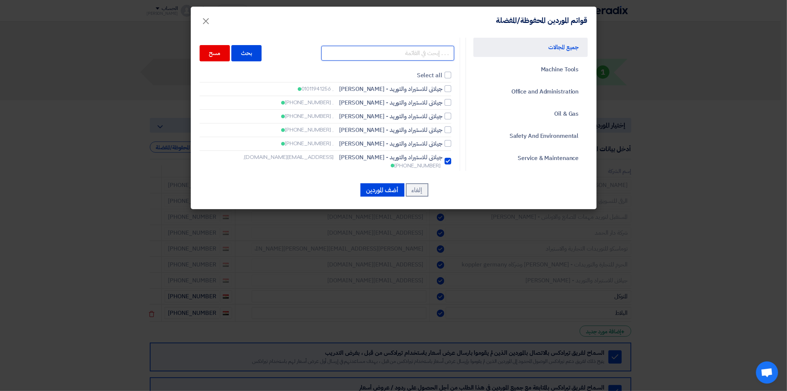
click at [430, 48] on input "text" at bounding box center [387, 53] width 133 height 15
type input "نيو"
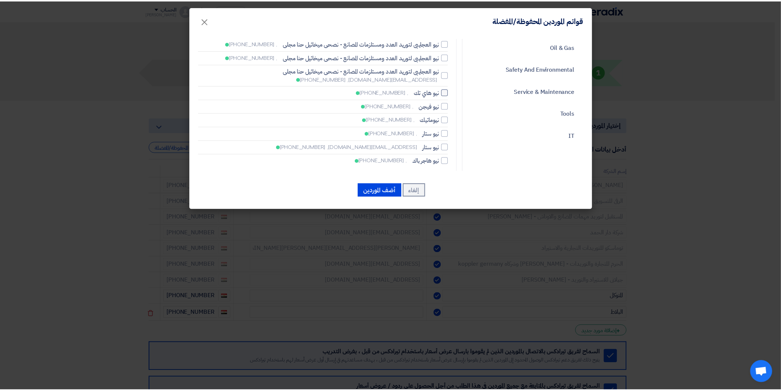
scroll to position [26, 0]
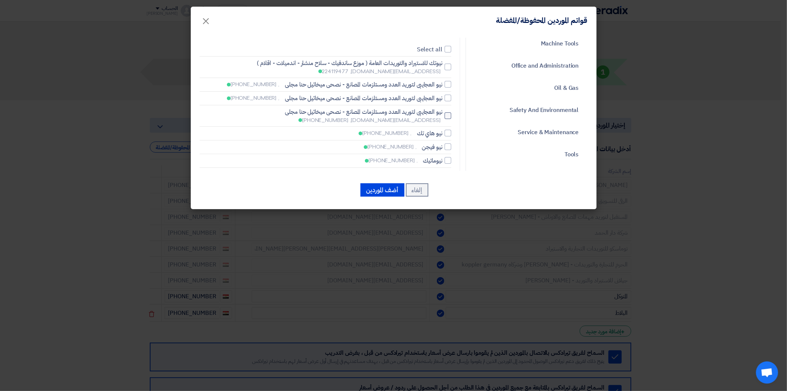
click at [451, 117] on div at bounding box center [448, 115] width 7 height 7
click at [443, 69] on input "نيو العجايبى لتوريد العدد ومستلزمات المصانع - نصحى ميخائيل حنا مجلى [EMAIL_ADDR…" at bounding box center [440, 67] width 5 height 5
checkbox input "true"
click at [386, 186] on button "أضف الموردين" at bounding box center [383, 189] width 44 height 13
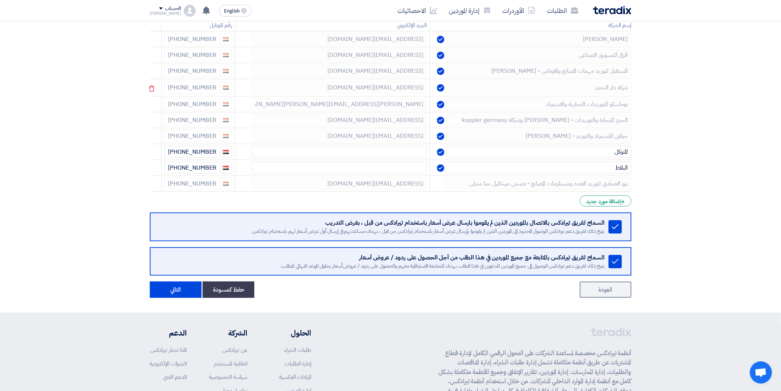
scroll to position [164, 0]
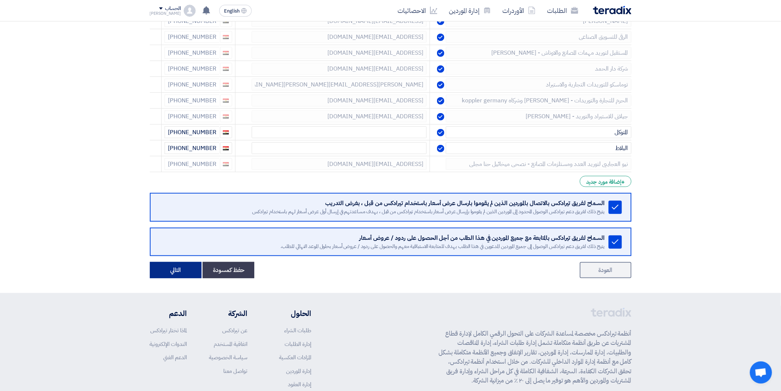
click at [187, 269] on button "التالي" at bounding box center [176, 270] width 52 height 16
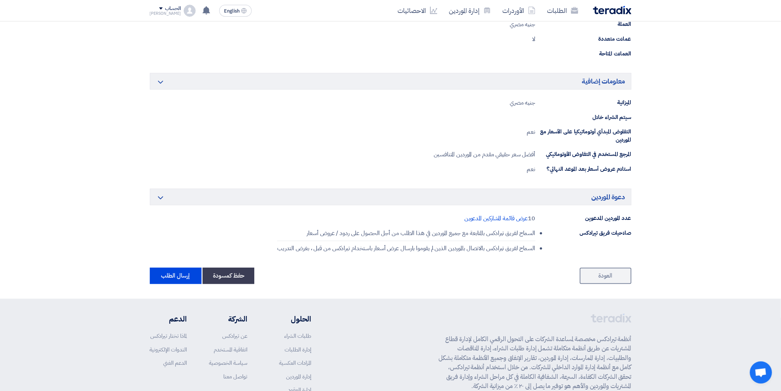
scroll to position [699, 0]
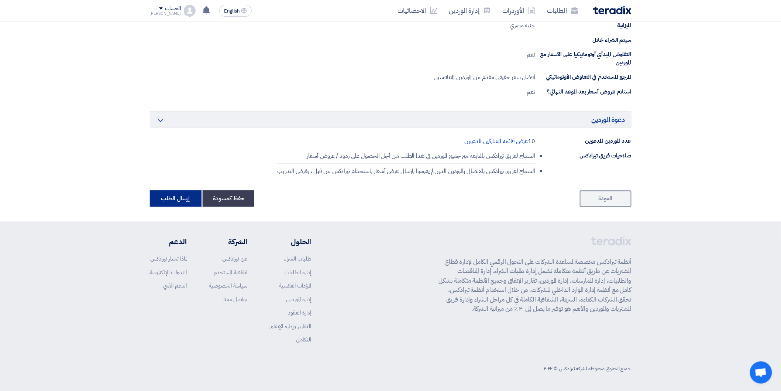
click at [181, 202] on button "إرسال الطلب" at bounding box center [176, 198] width 52 height 16
click at [166, 199] on button "إرسال الطلب" at bounding box center [176, 198] width 52 height 16
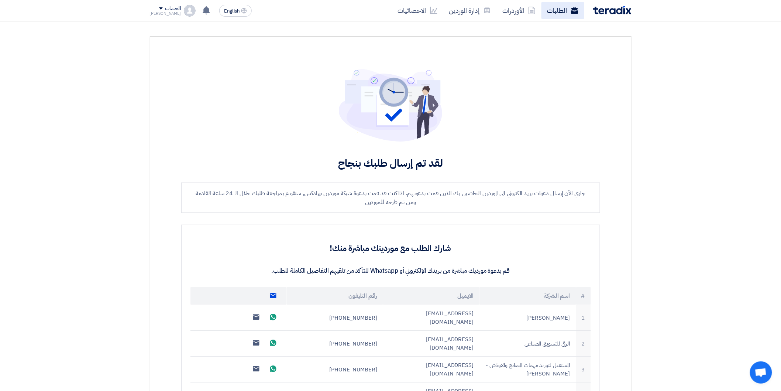
click at [565, 11] on link "الطلبات" at bounding box center [562, 10] width 43 height 17
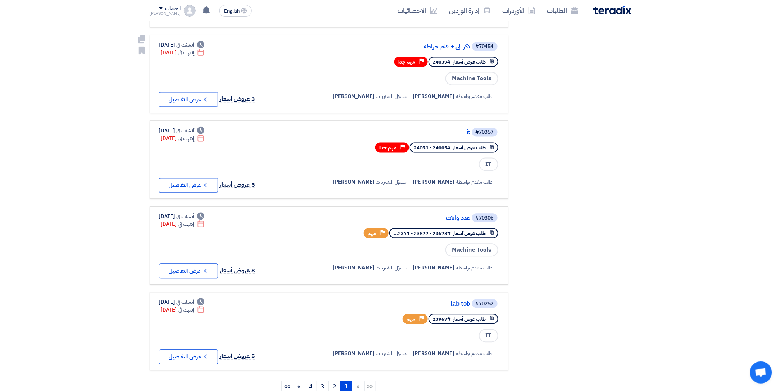
scroll to position [574, 0]
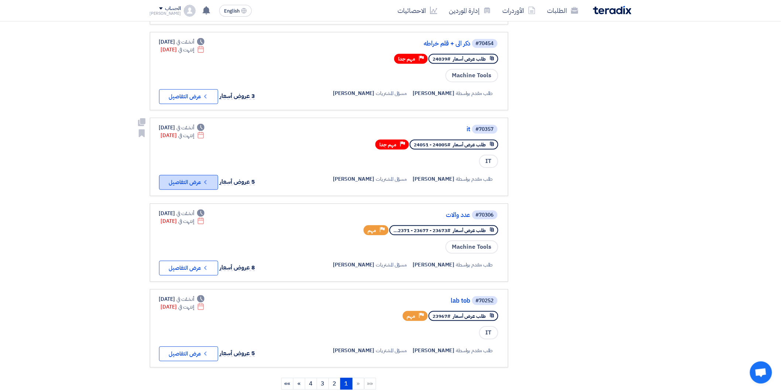
click at [190, 175] on button "Check details عرض التفاصيل" at bounding box center [188, 182] width 59 height 15
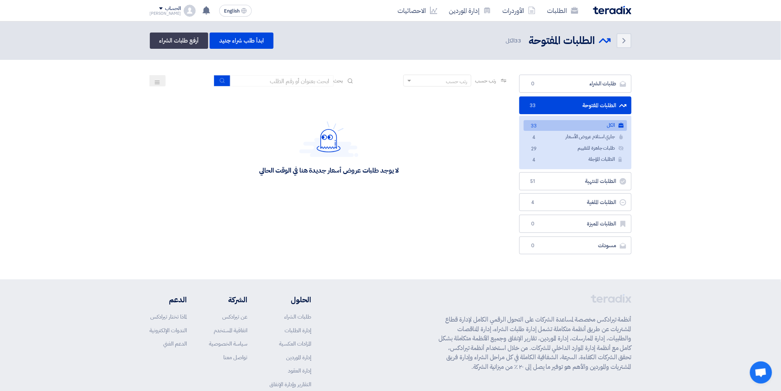
click at [599, 126] on link "الكل الكل 33" at bounding box center [575, 125] width 103 height 11
